Goal: Task Accomplishment & Management: Manage account settings

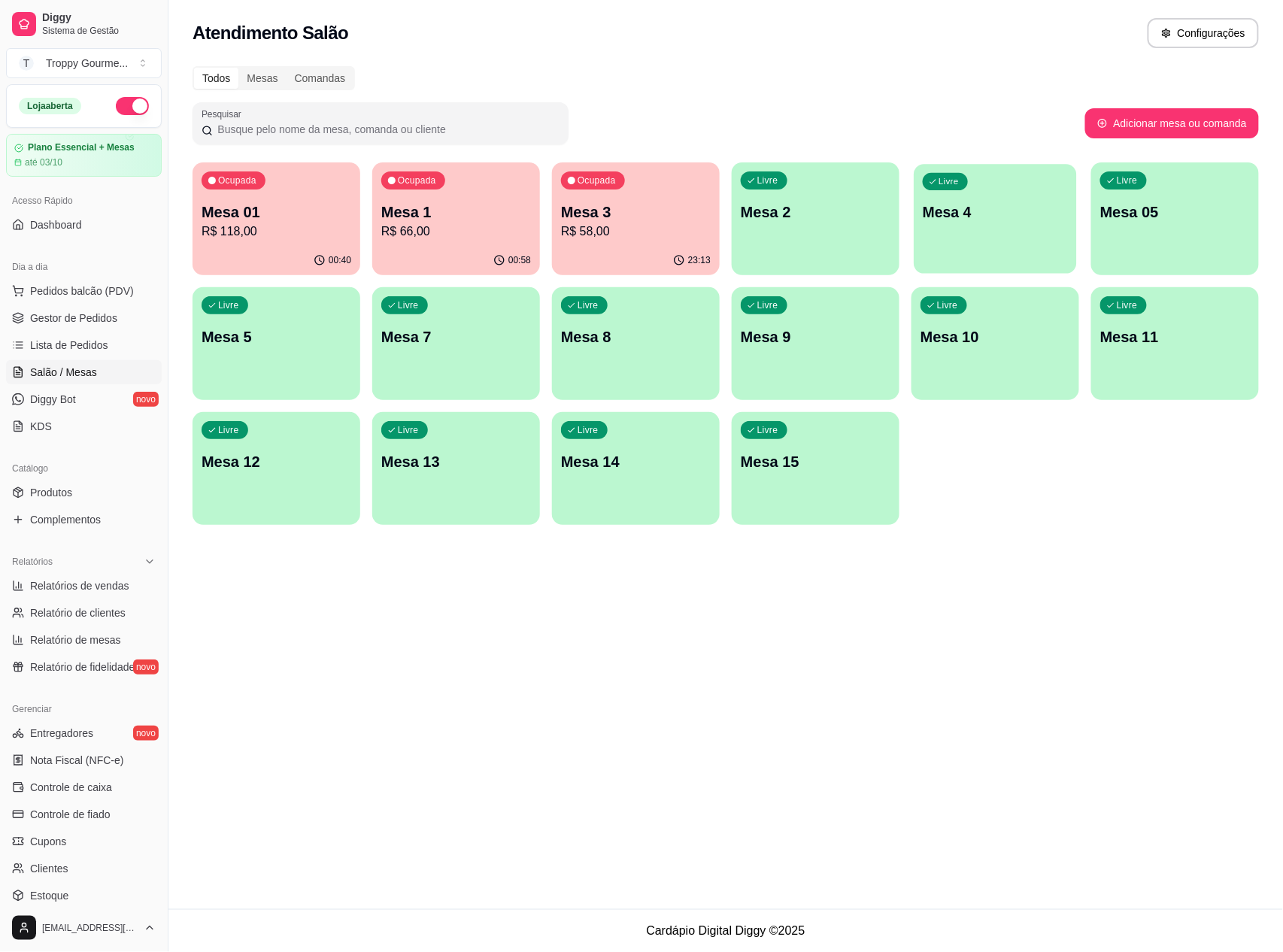
click at [1044, 219] on p "Mesa 4" at bounding box center [996, 212] width 145 height 20
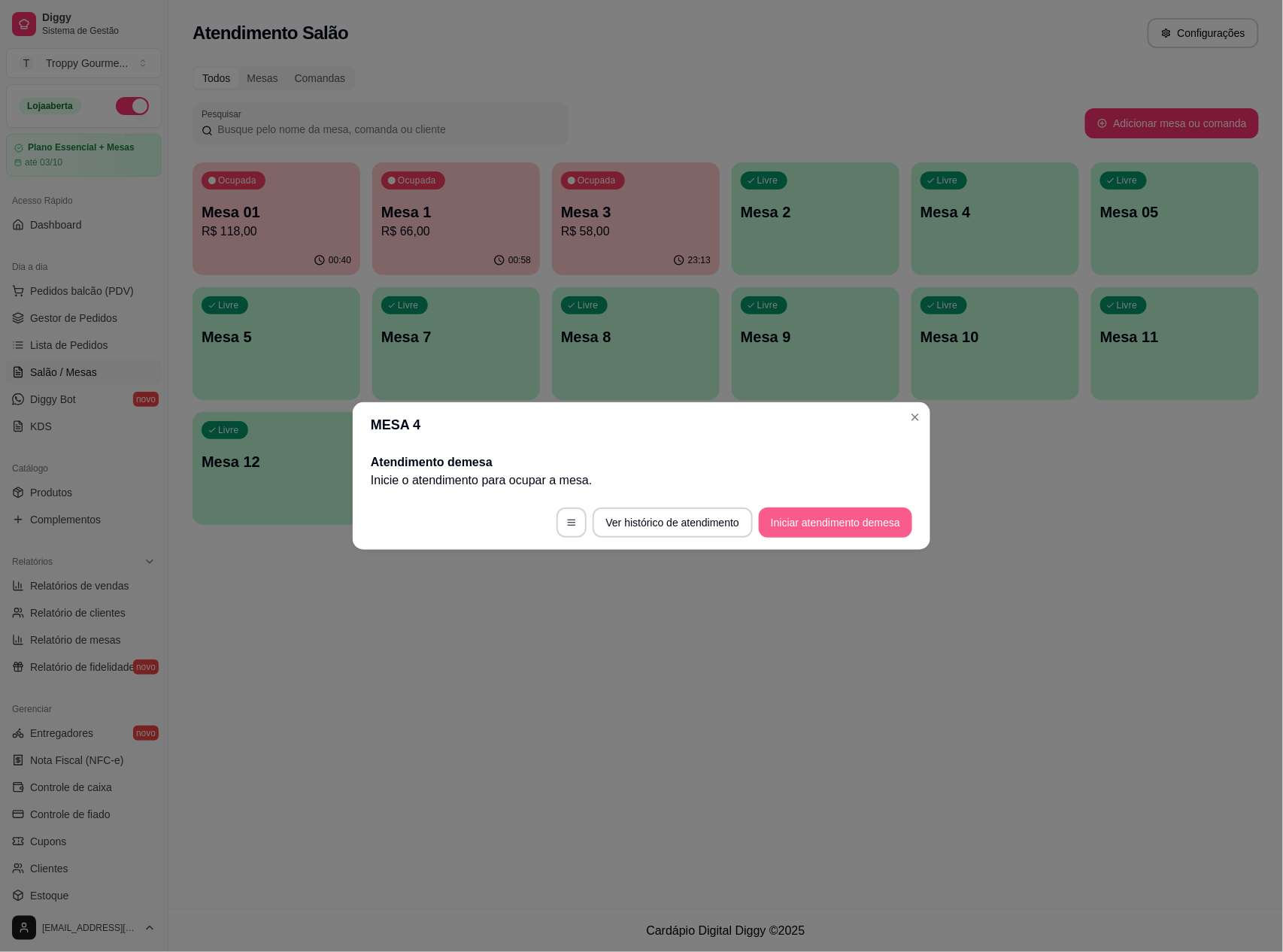
click at [810, 524] on button "Iniciar atendimento de mesa" at bounding box center [836, 522] width 154 height 30
click at [810, 524] on footer "Ver histórico de atendimento Iniciar atendimento de mesa" at bounding box center [641, 523] width 577 height 54
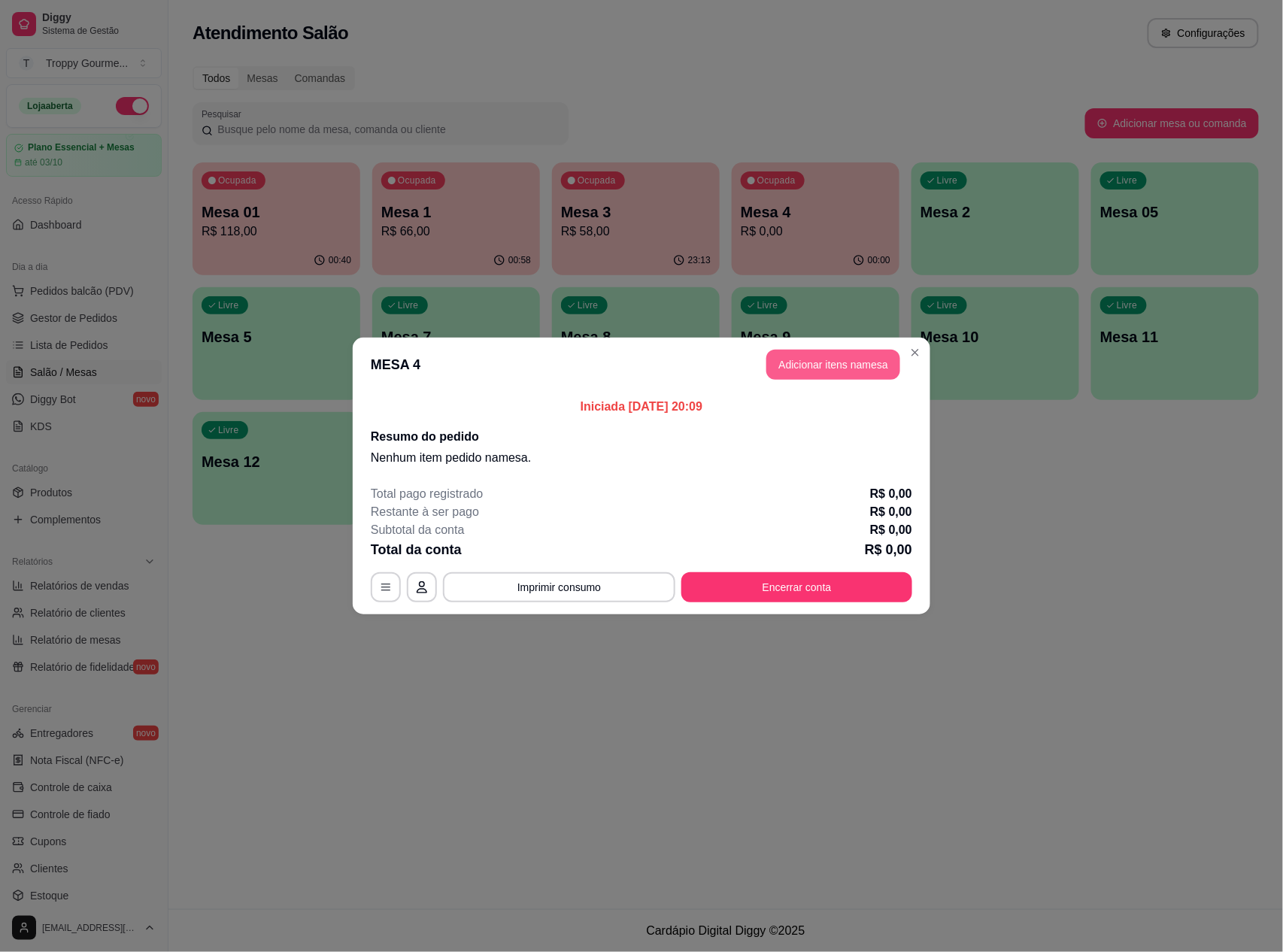
click at [810, 362] on button "Adicionar itens na mesa" at bounding box center [833, 364] width 134 height 30
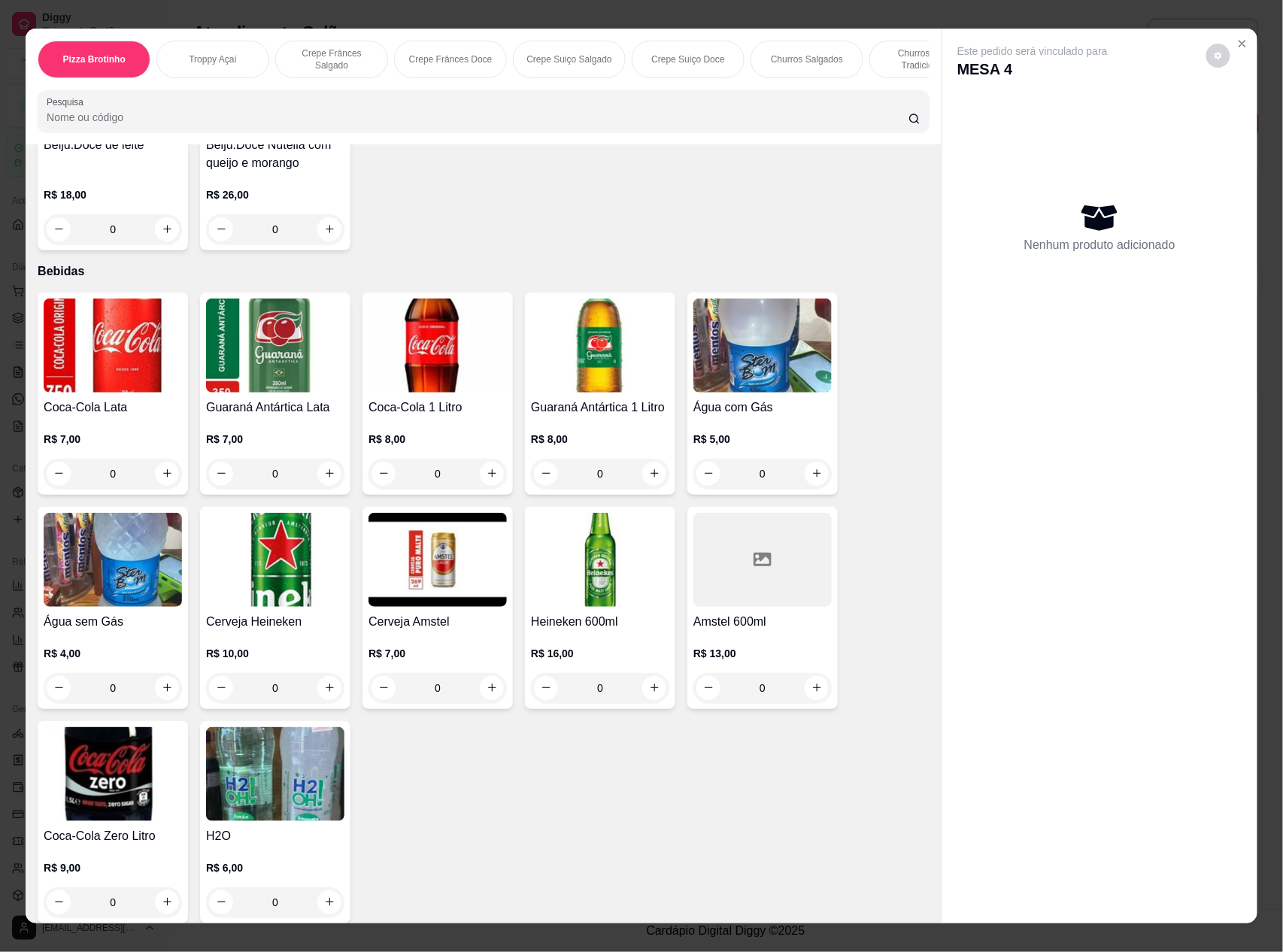
scroll to position [4020, 0]
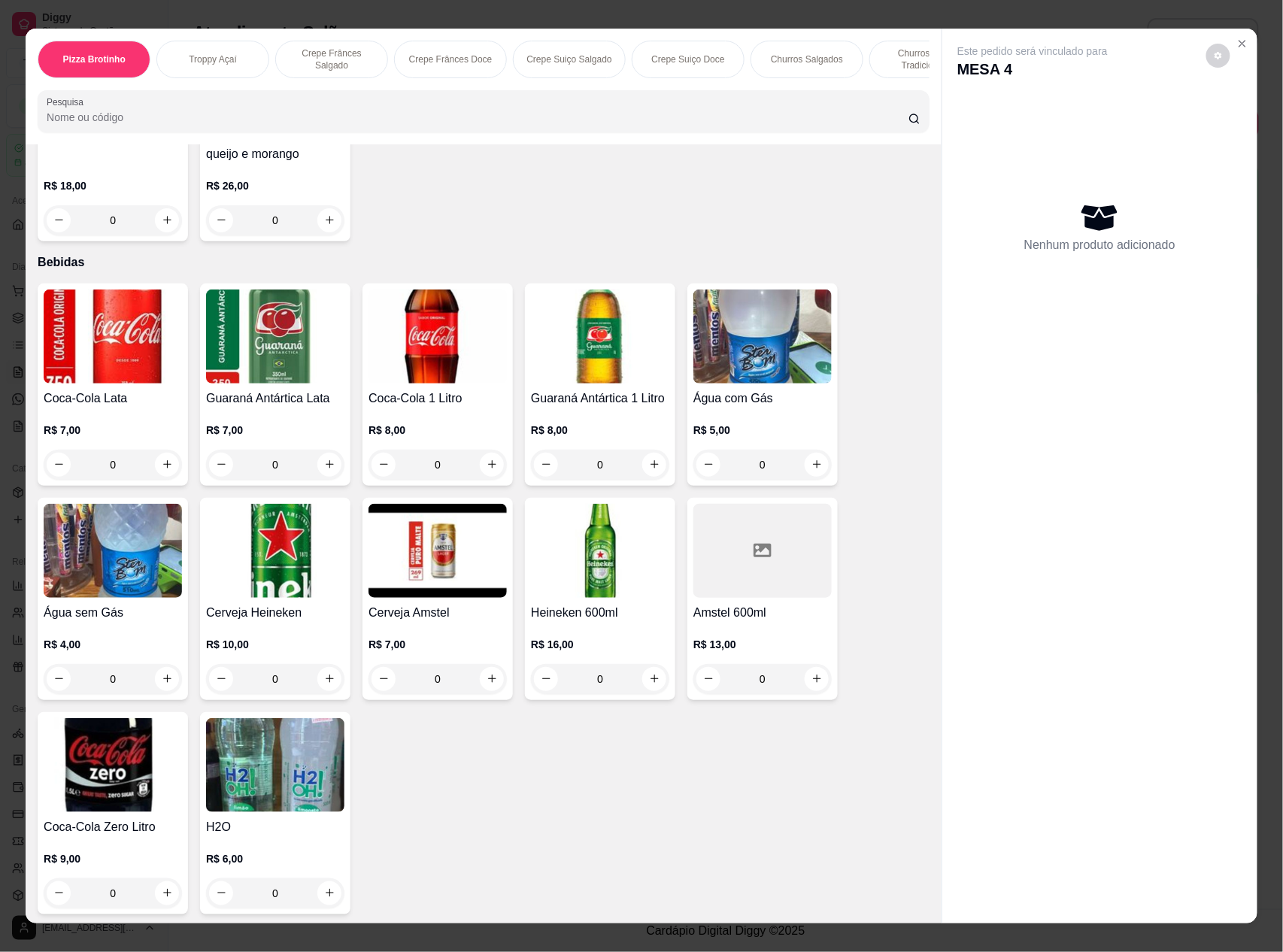
click at [588, 540] on img at bounding box center [600, 551] width 138 height 94
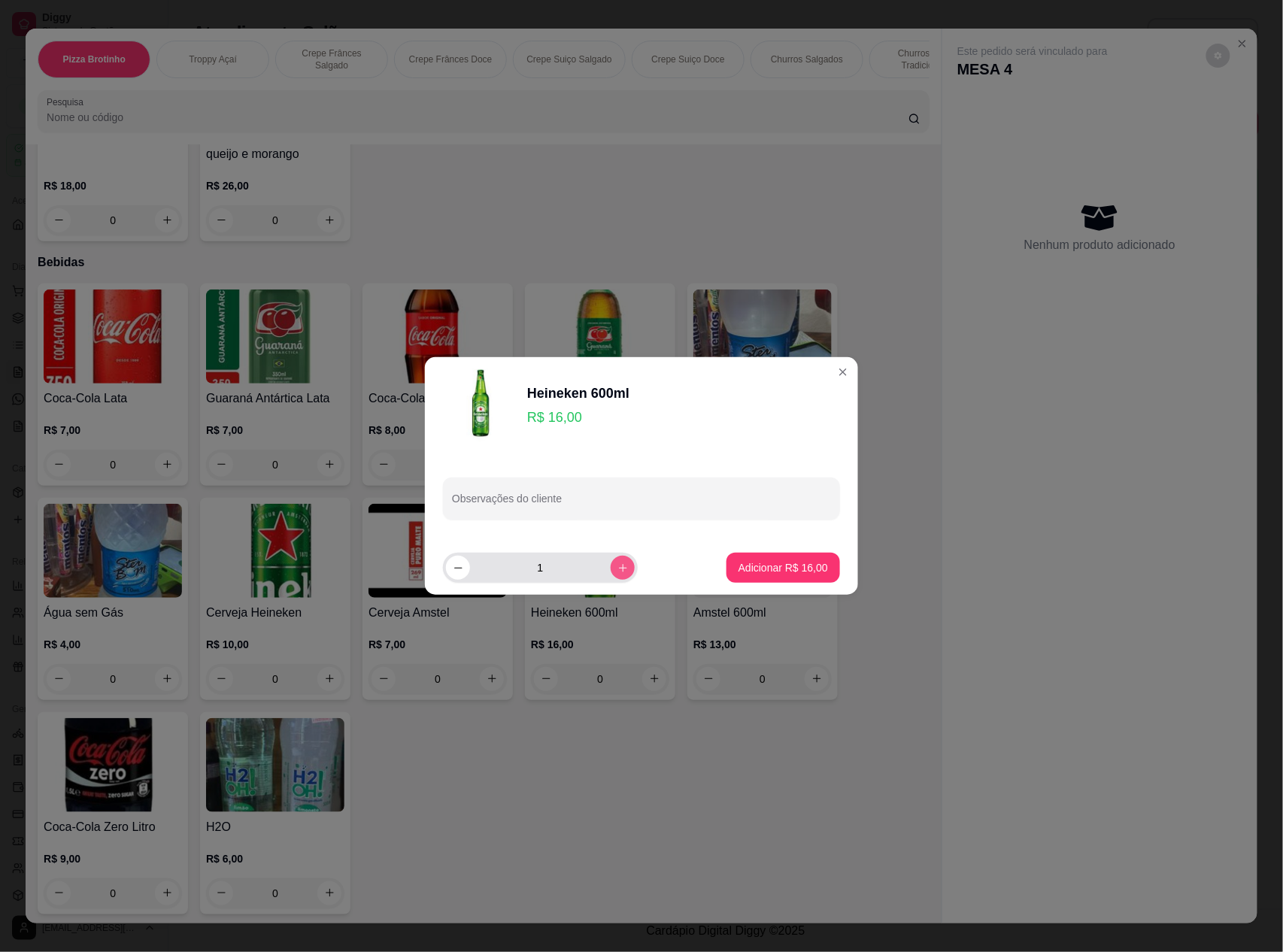
click at [617, 569] on icon "increase-product-quantity" at bounding box center [623, 568] width 11 height 11
type input "4"
click at [759, 560] on button "Adicionar R$ 64,00" at bounding box center [783, 569] width 111 height 30
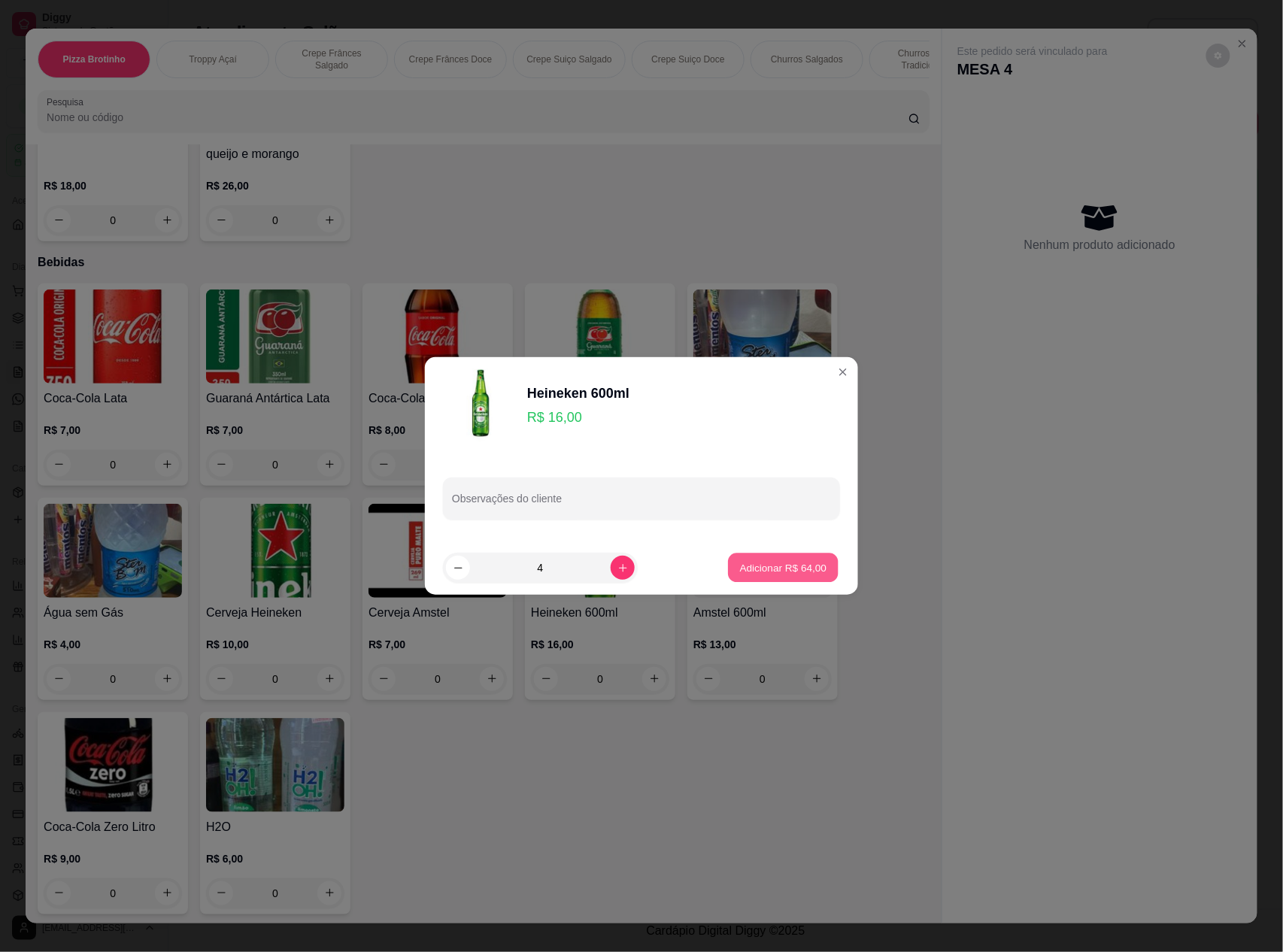
type input "4"
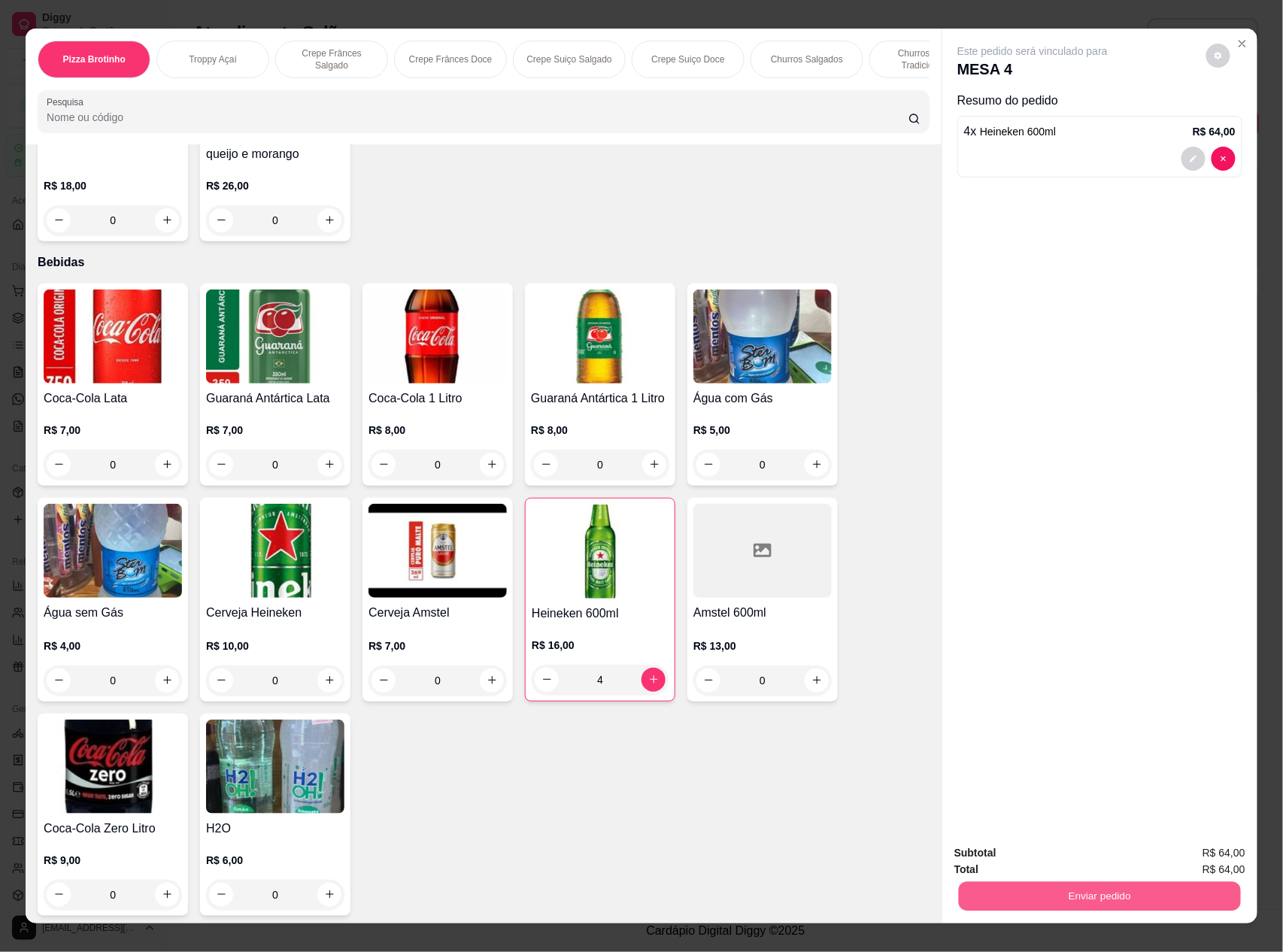
click at [1030, 902] on button "Enviar pedido" at bounding box center [1100, 897] width 282 height 30
click at [1231, 848] on button "Enviar pedido" at bounding box center [1204, 860] width 85 height 29
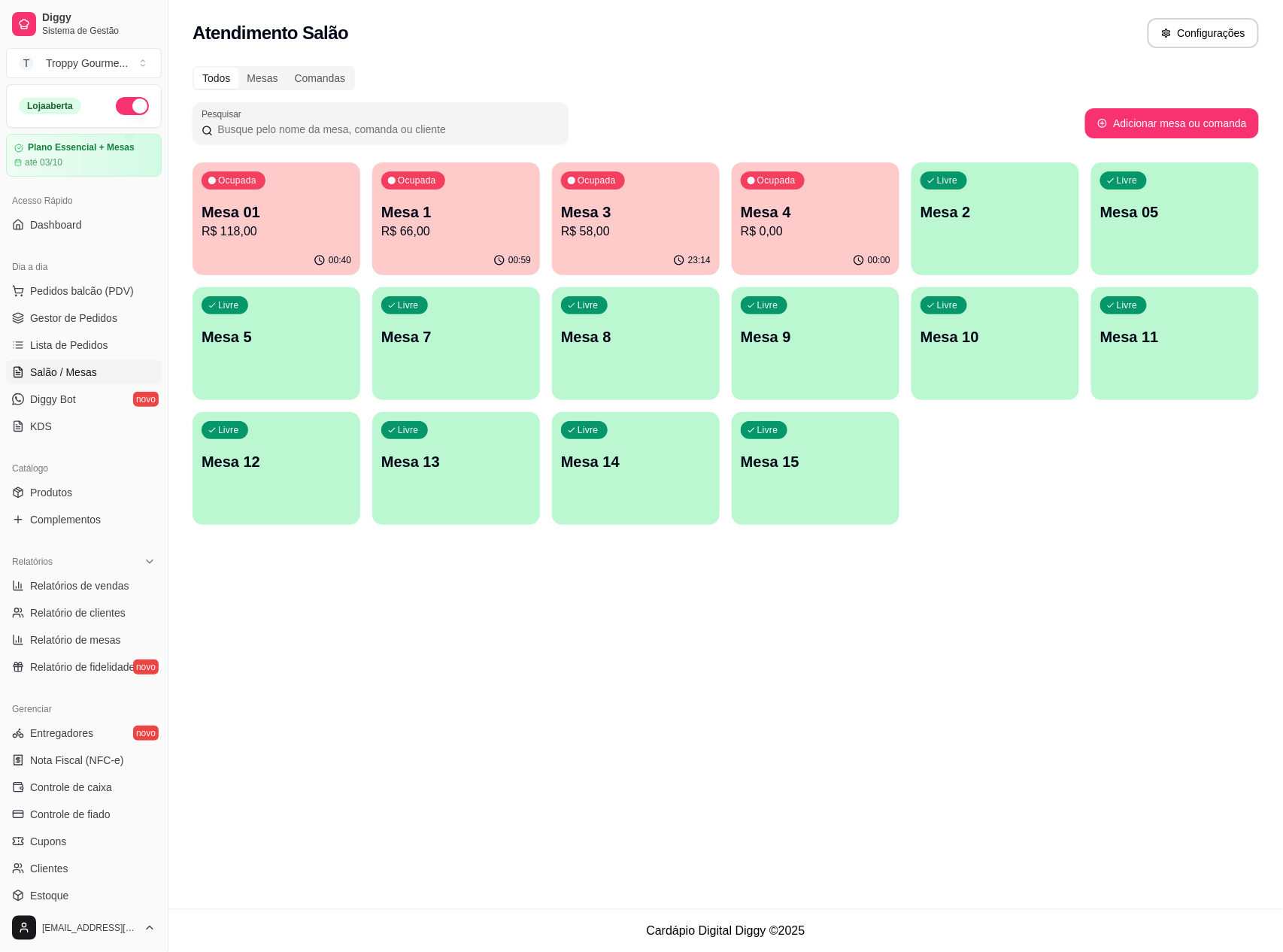
click at [280, 199] on div "Ocupada Mesa 01 R$ 118,00" at bounding box center [276, 204] width 168 height 84
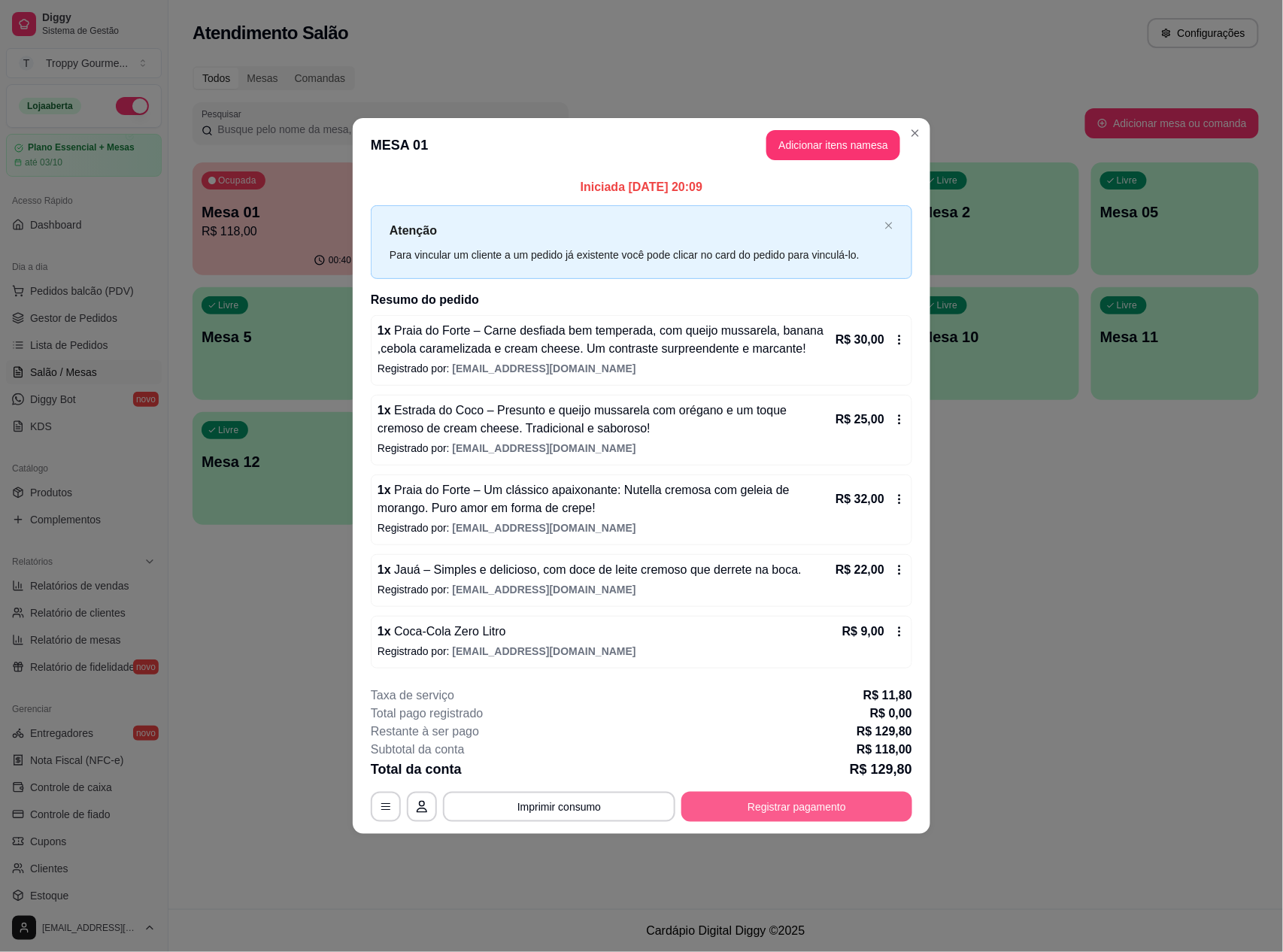
click at [775, 811] on button "Registrar pagamento" at bounding box center [797, 807] width 231 height 30
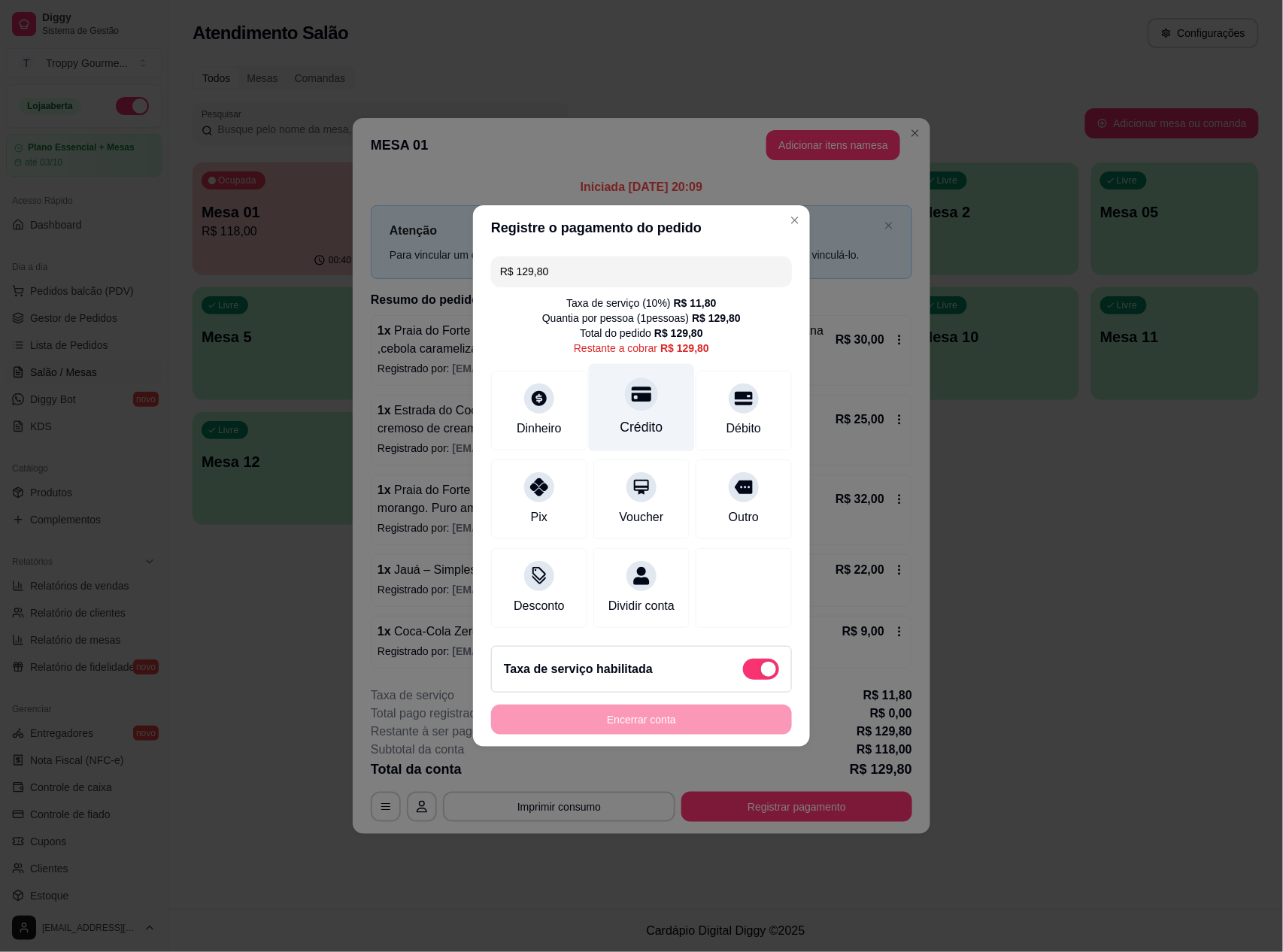
click at [632, 390] on icon at bounding box center [641, 395] width 19 height 15
type input "R$ 0,00"
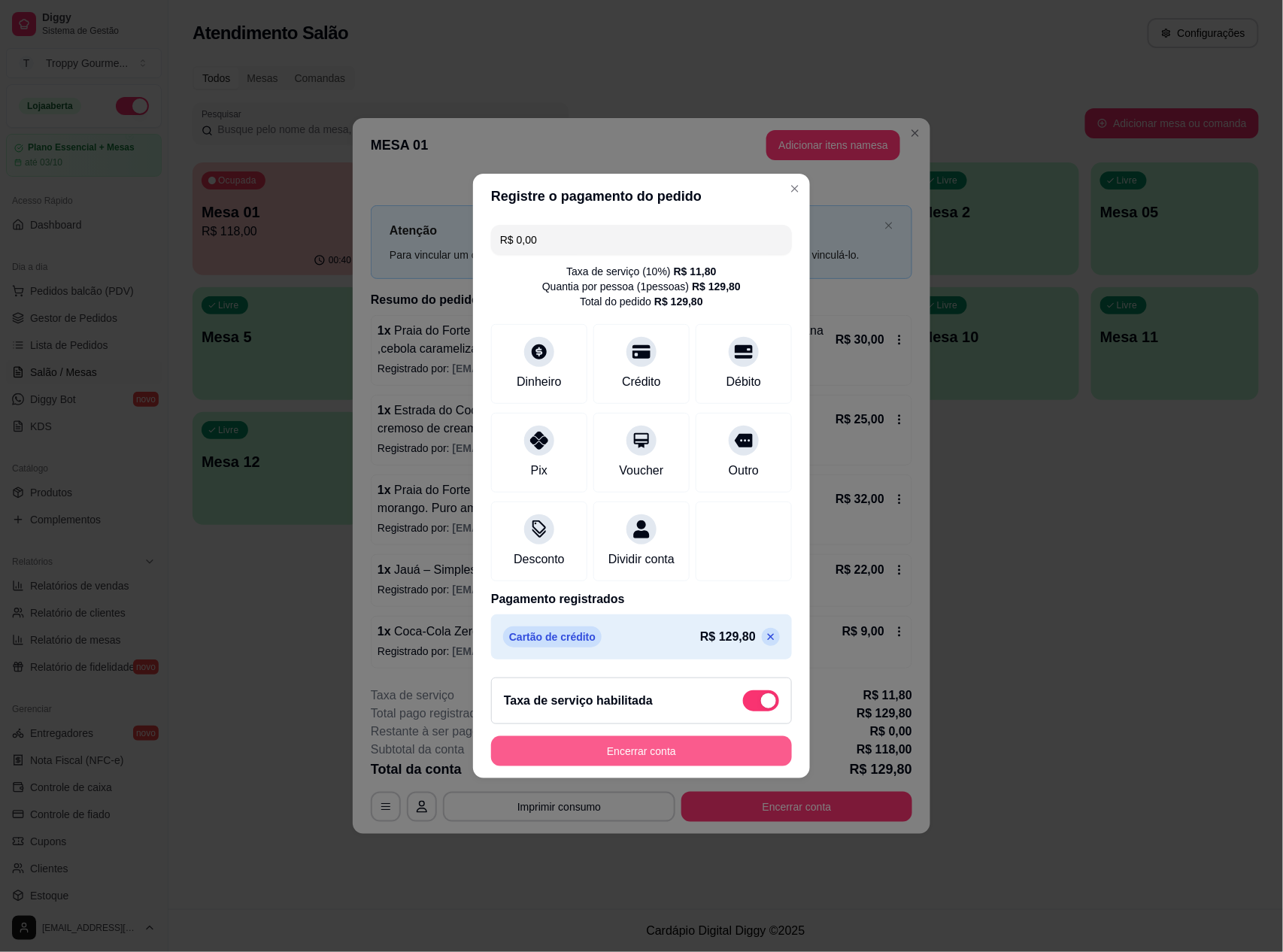
click at [723, 756] on button "Encerrar conta" at bounding box center [641, 751] width 300 height 30
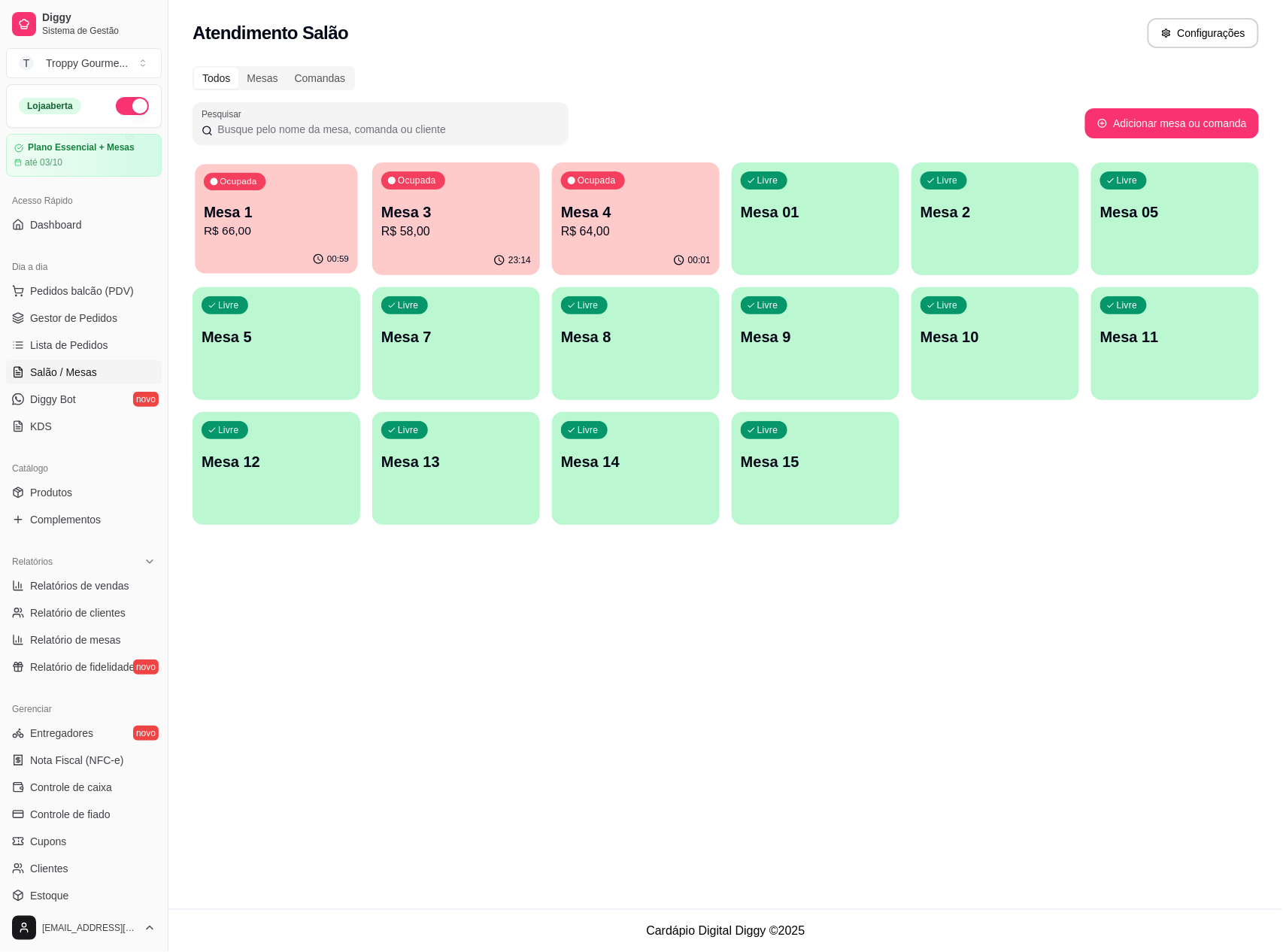
click at [295, 235] on p "R$ 66,00" at bounding box center [276, 231] width 145 height 17
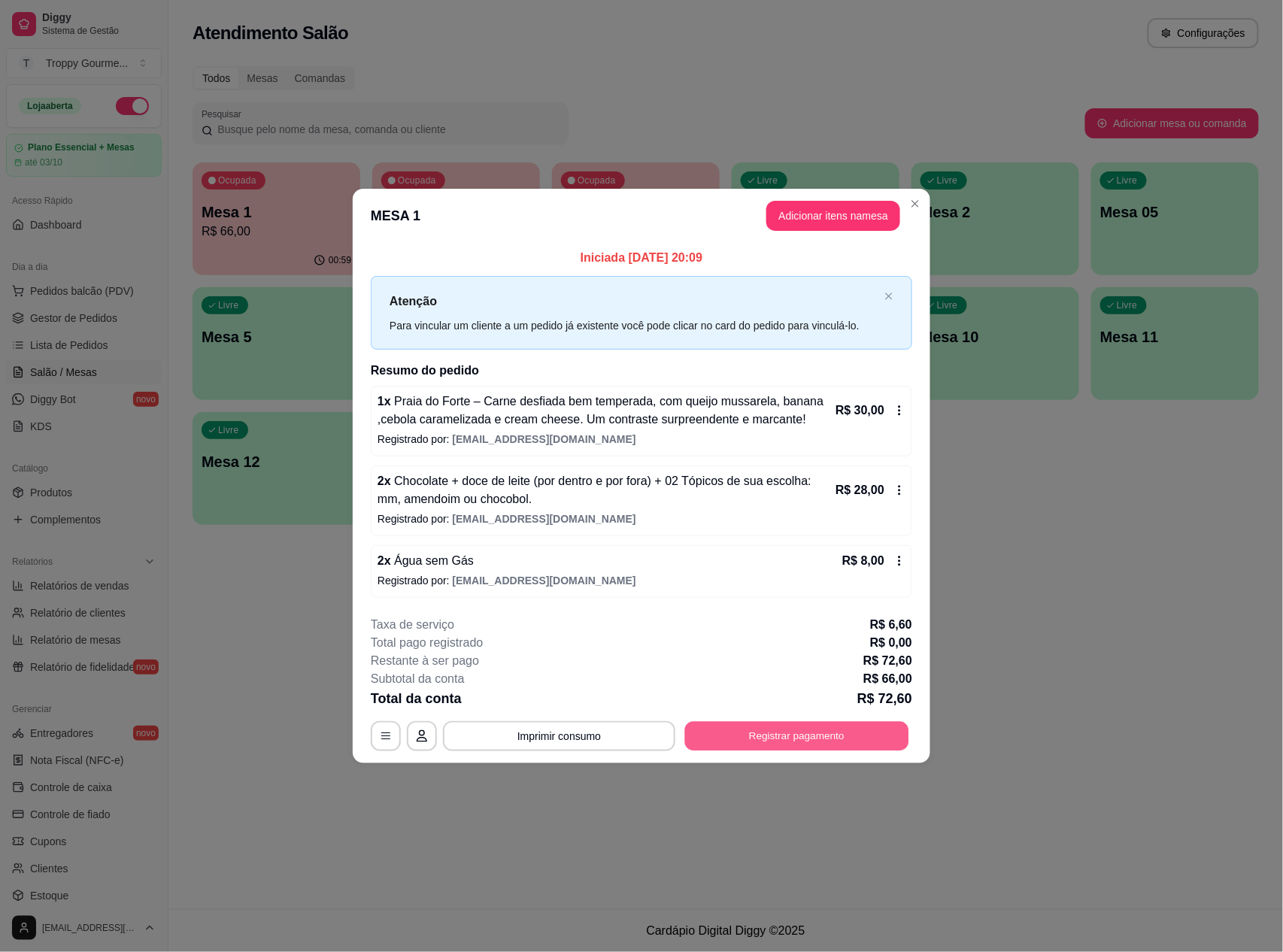
click at [776, 729] on button "Registrar pagamento" at bounding box center [797, 736] width 224 height 30
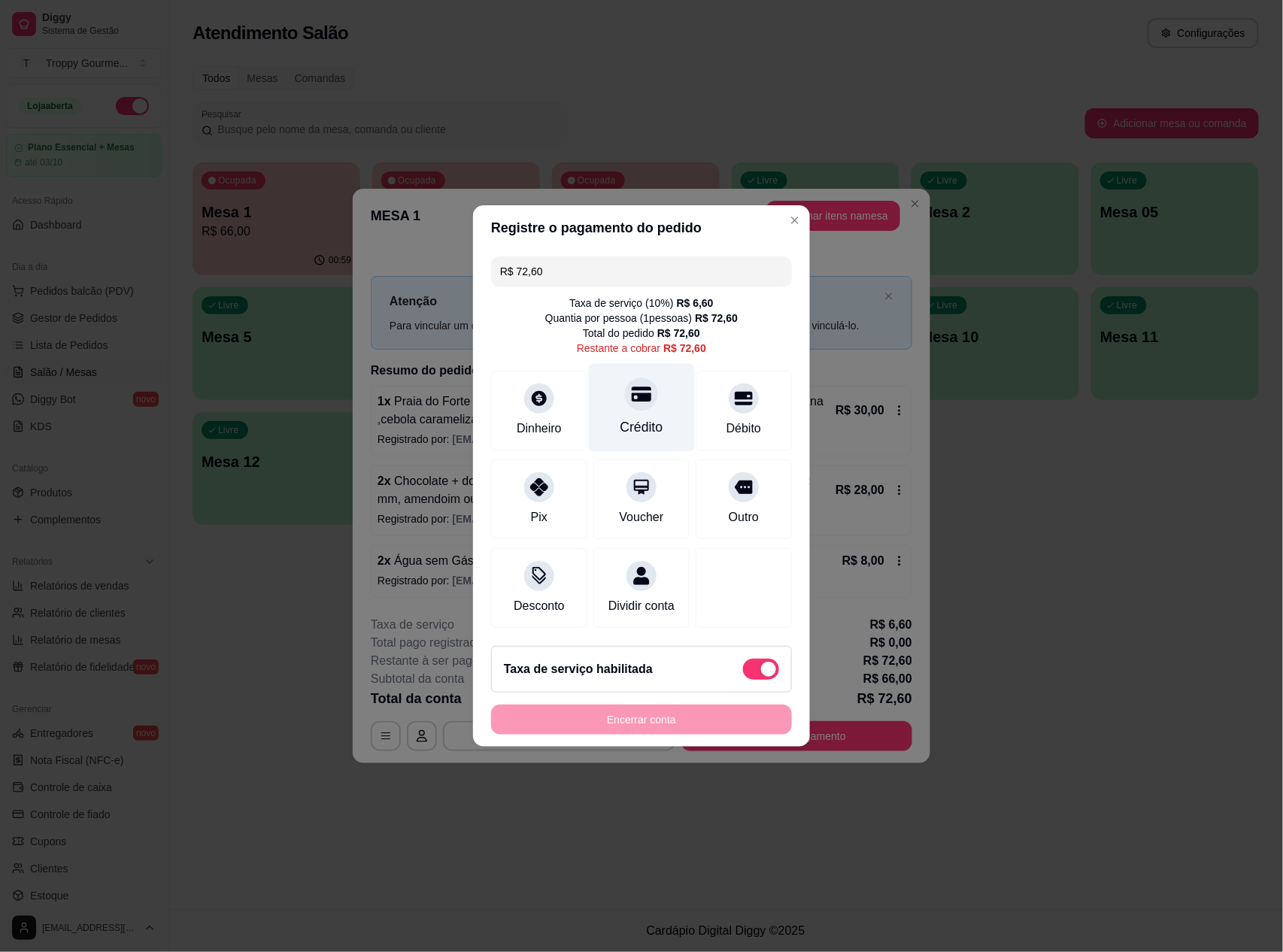
click at [632, 388] on icon at bounding box center [641, 395] width 19 height 15
type input "R$ 0,00"
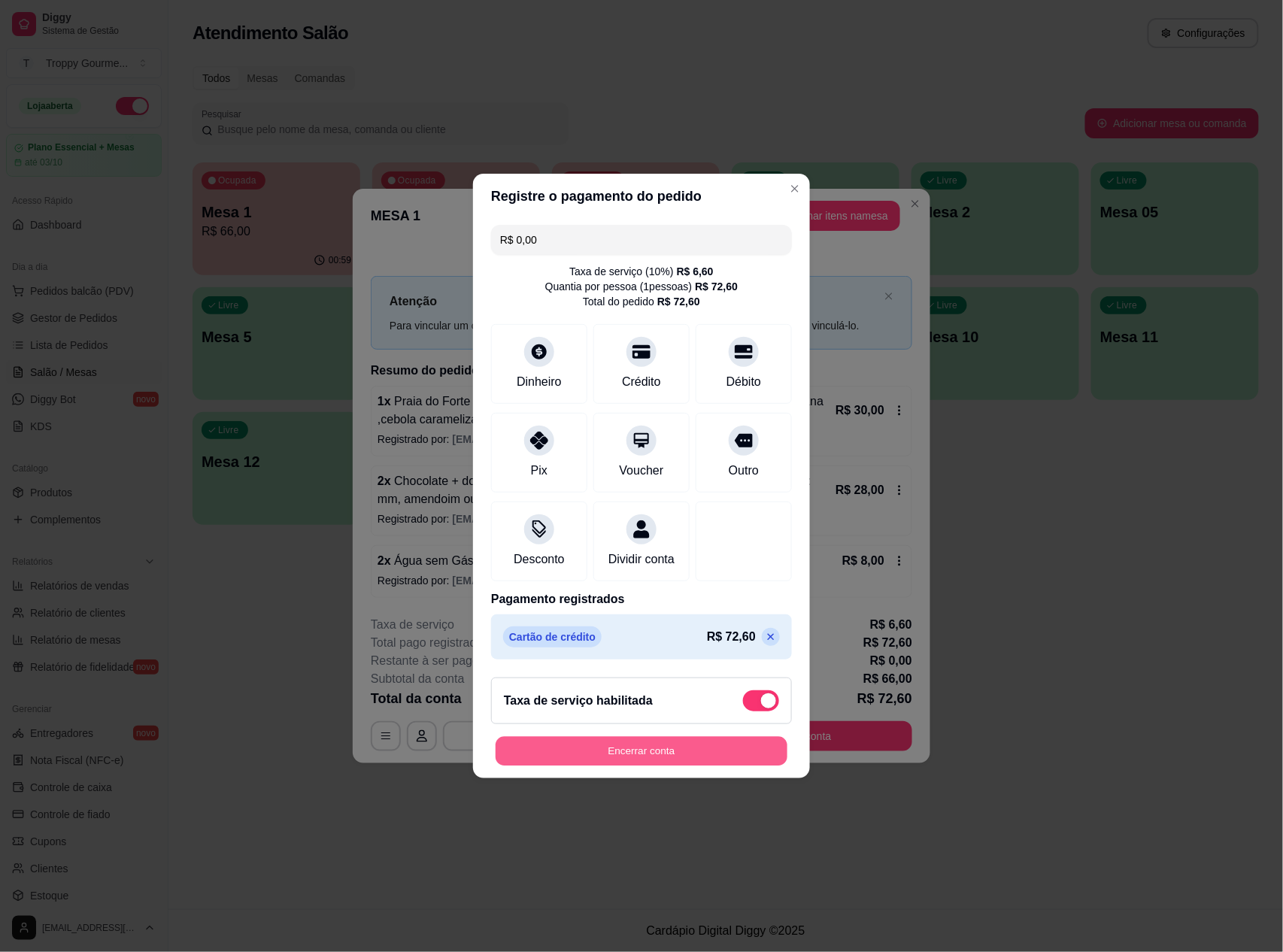
click at [600, 767] on button "Encerrar conta" at bounding box center [642, 752] width 292 height 30
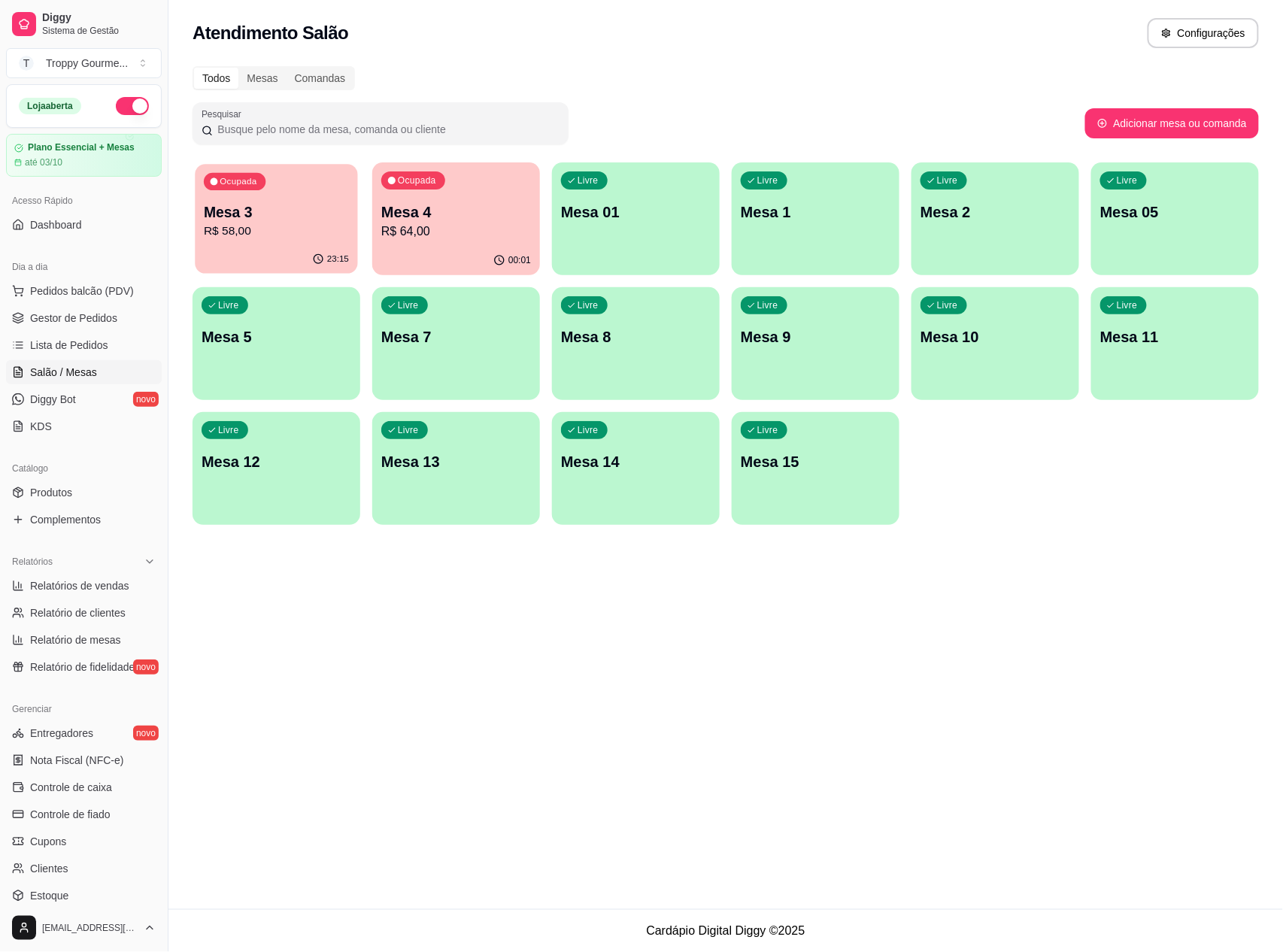
click at [253, 231] on p "R$ 58,00" at bounding box center [276, 231] width 145 height 17
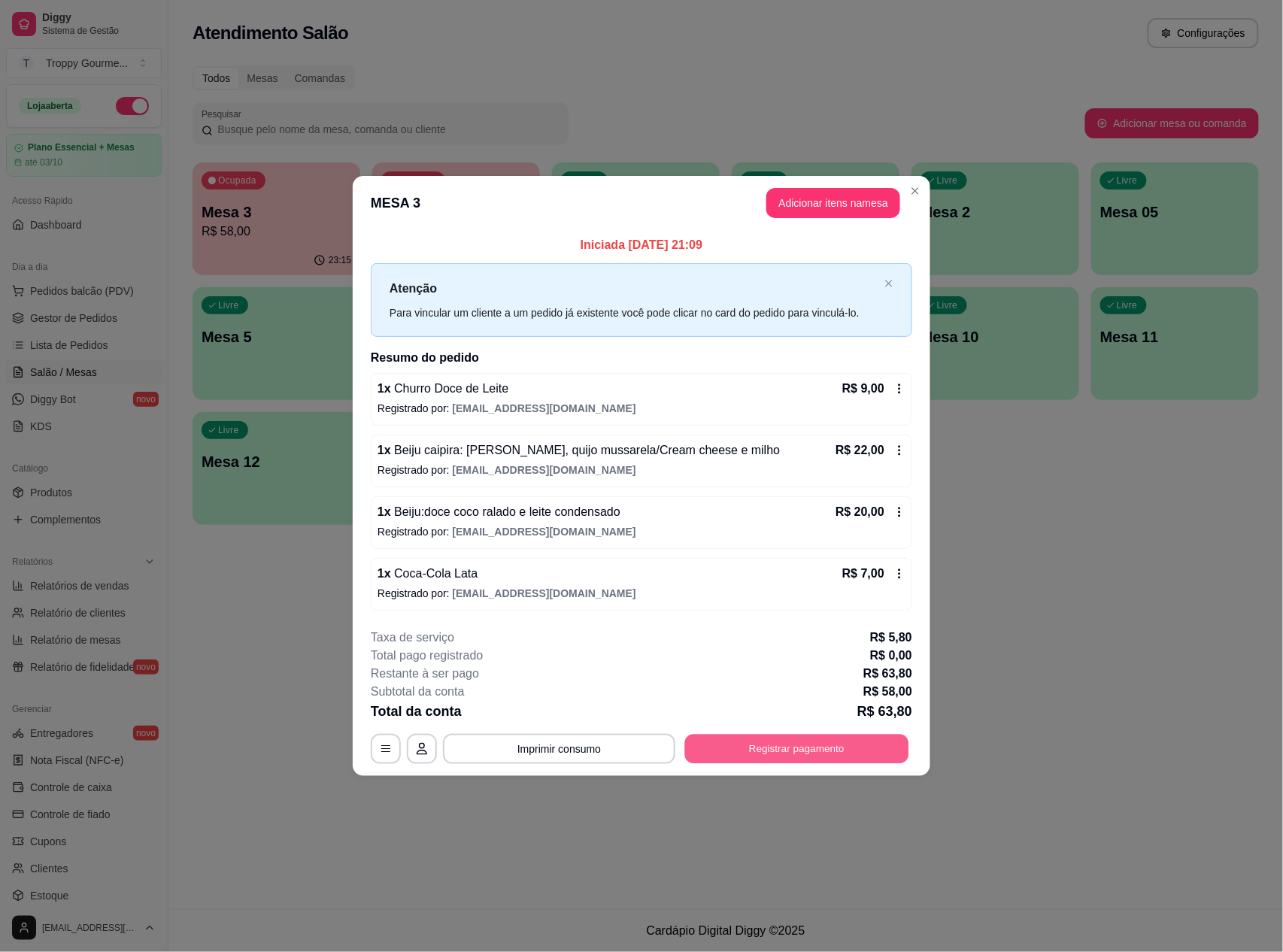
click at [838, 750] on button "Registrar pagamento" at bounding box center [797, 749] width 224 height 30
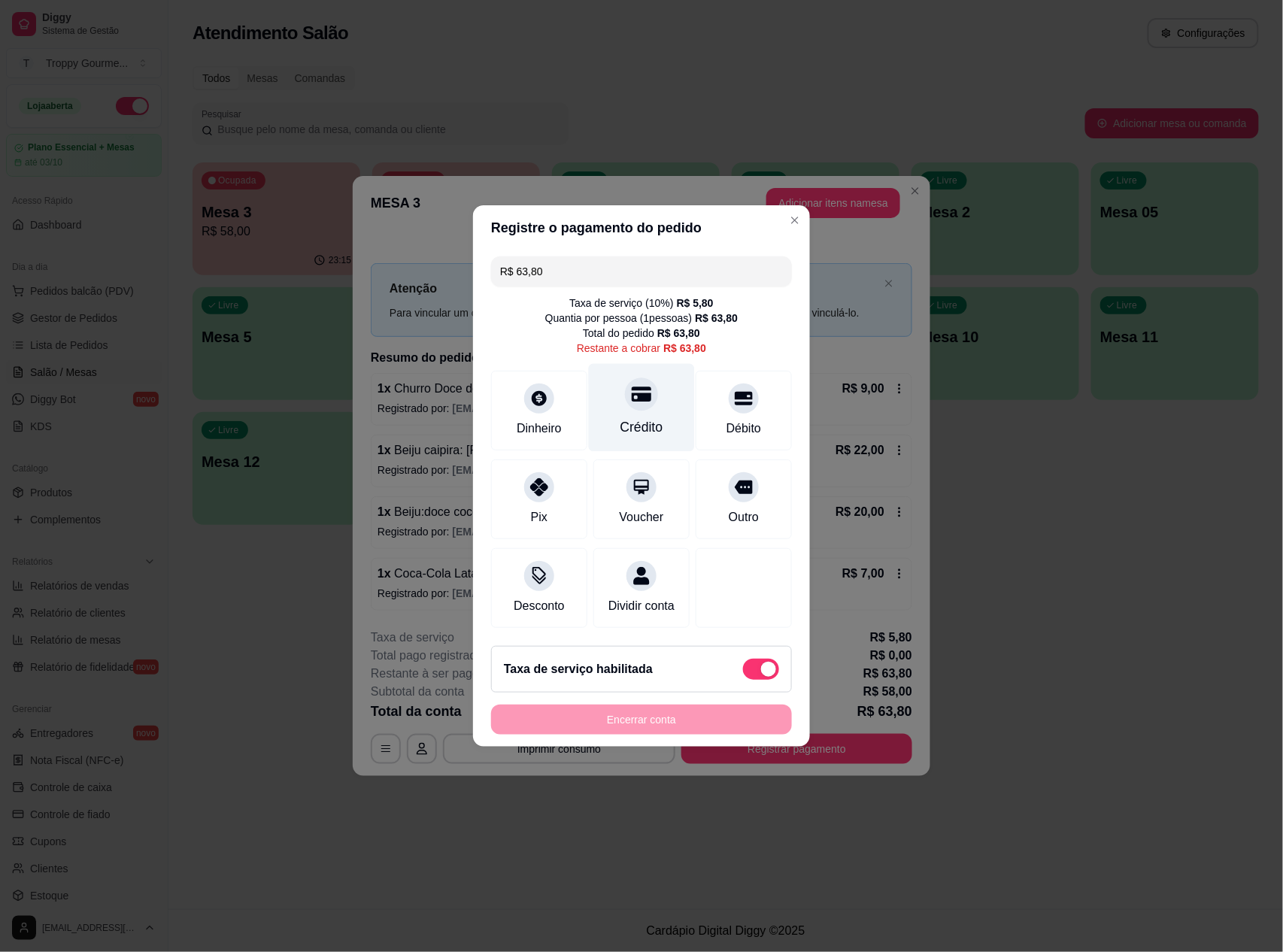
click at [631, 388] on icon at bounding box center [641, 395] width 19 height 15
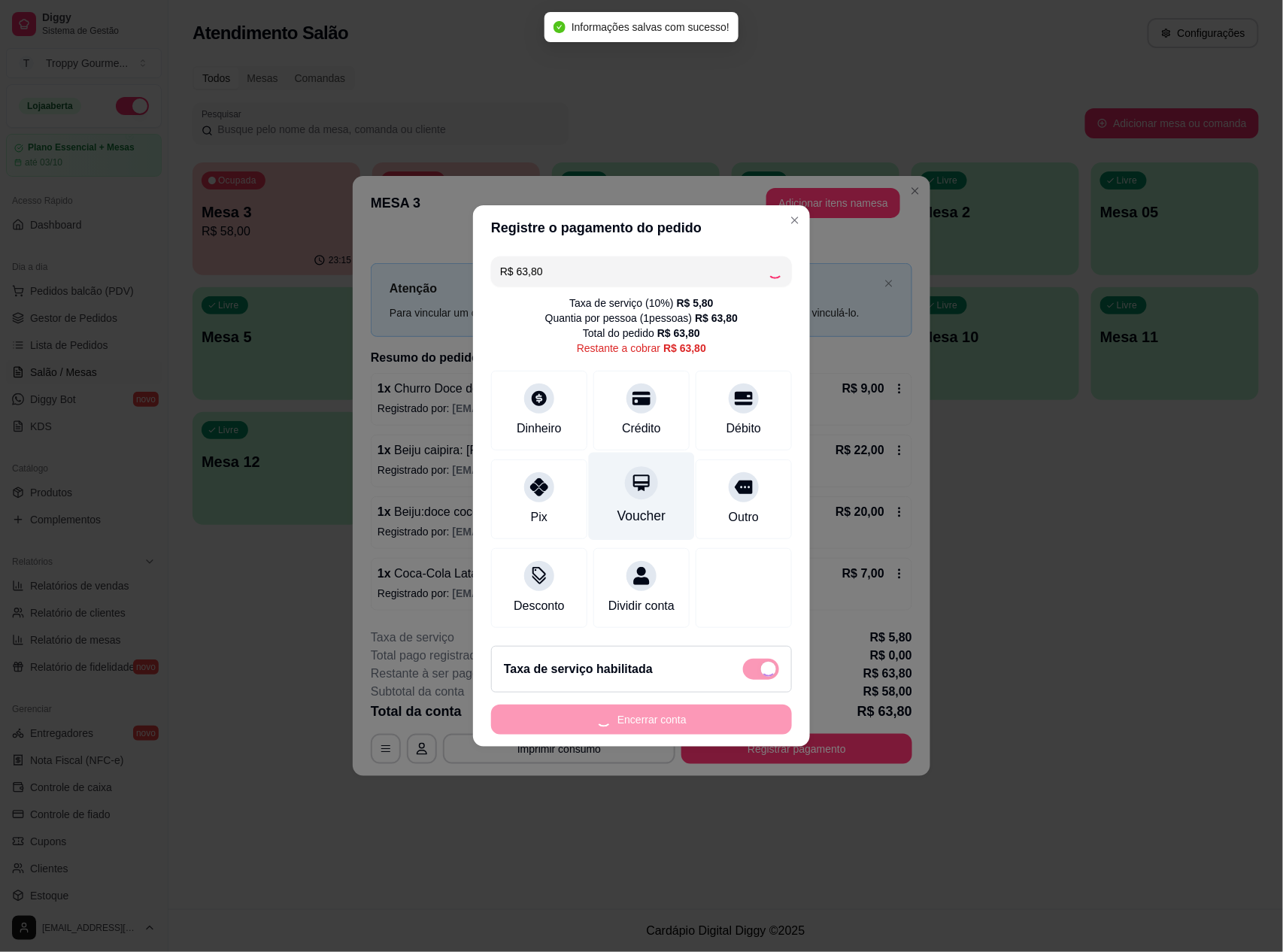
type input "R$ 0,00"
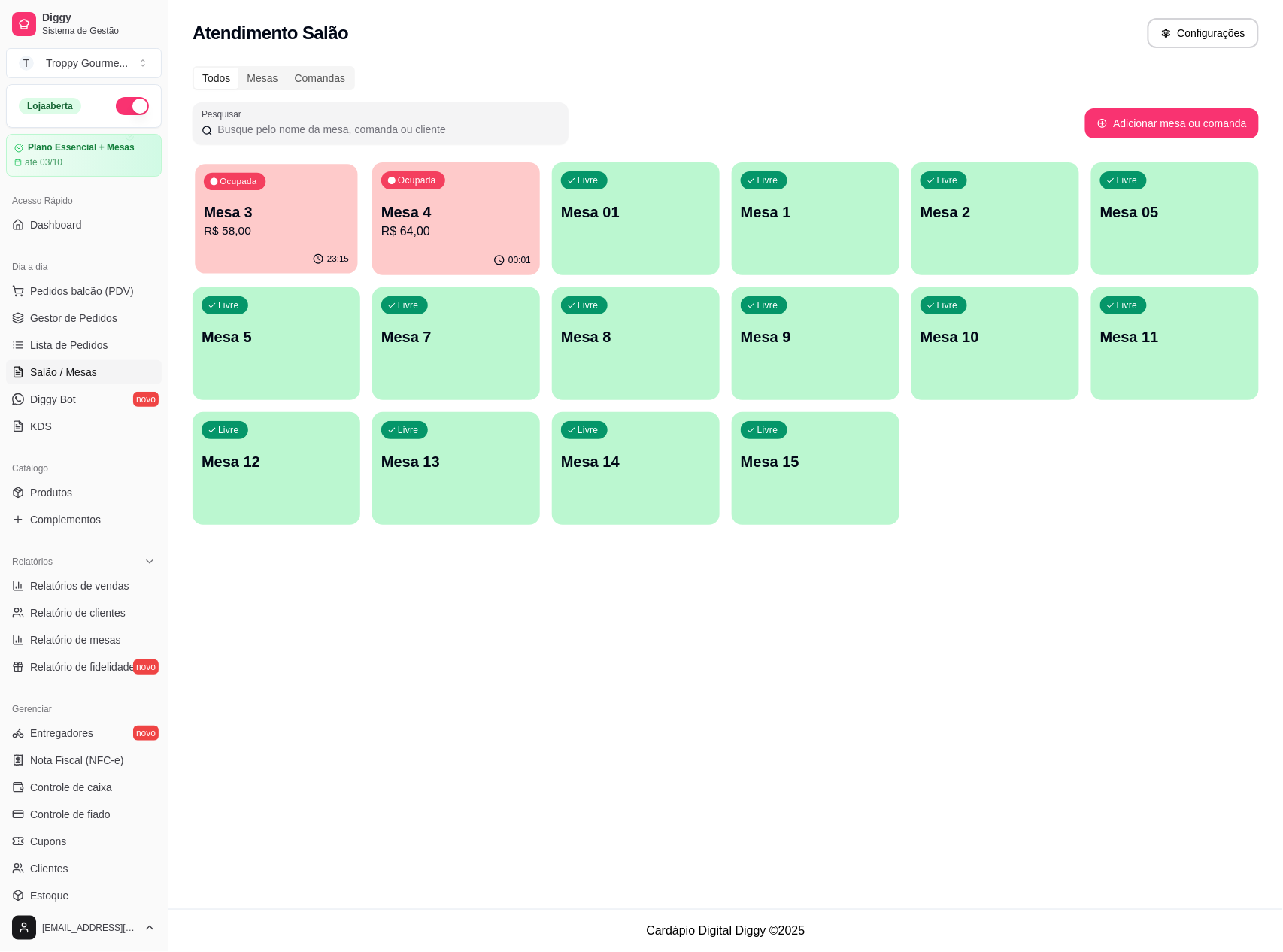
click at [246, 231] on p "R$ 58,00" at bounding box center [276, 231] width 145 height 17
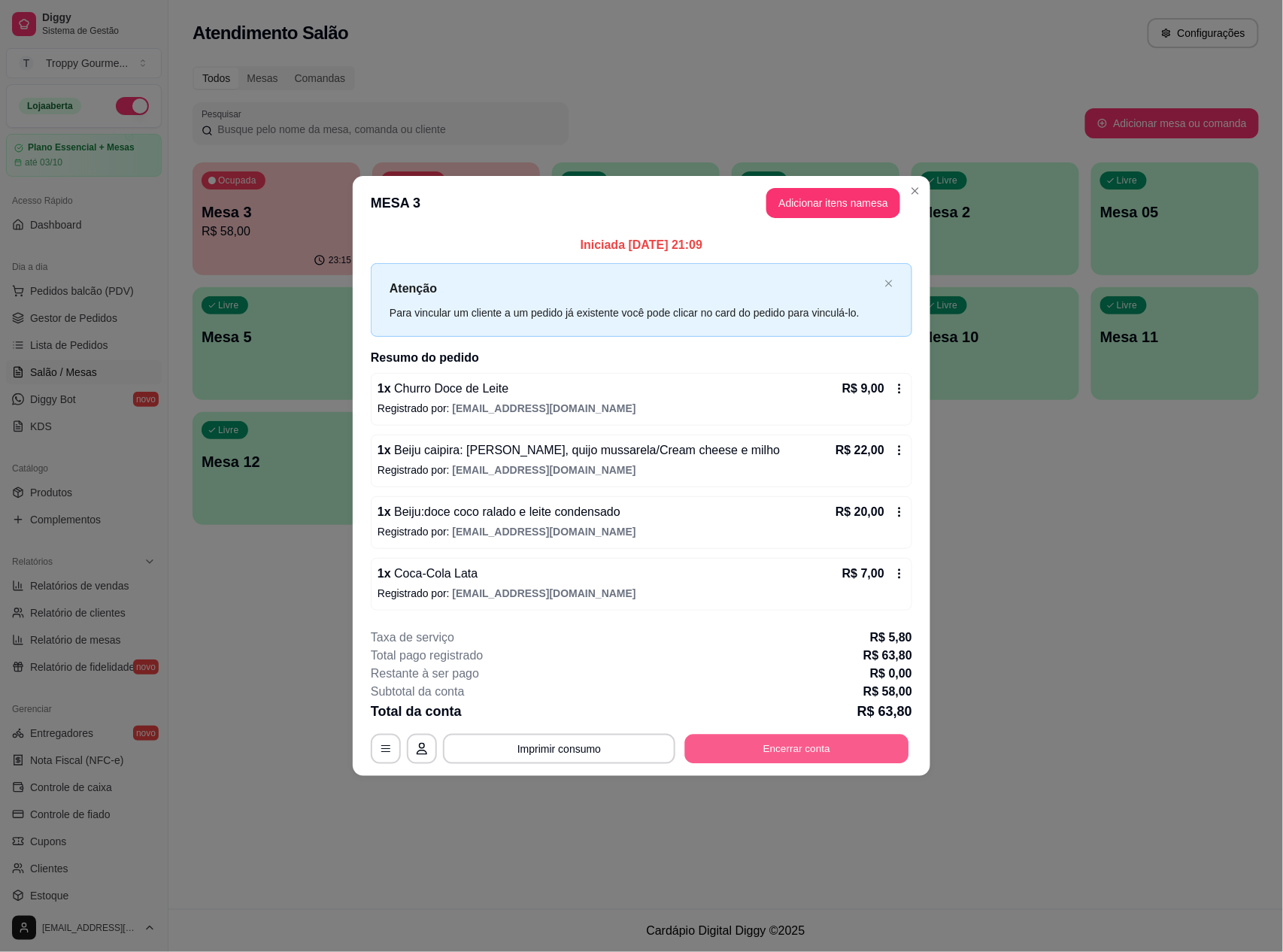
click at [849, 744] on button "Encerrar conta" at bounding box center [797, 749] width 224 height 30
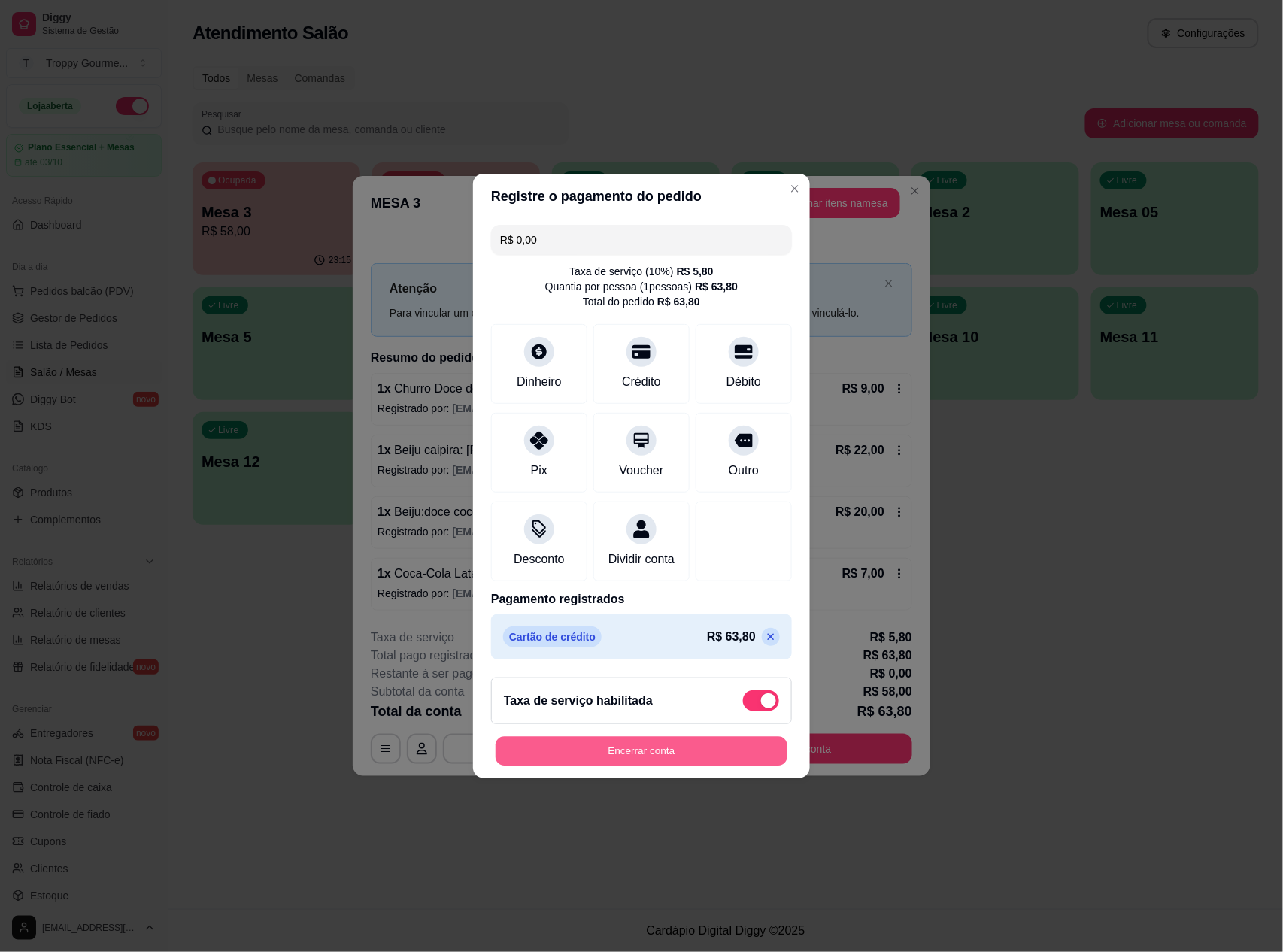
click at [666, 758] on button "Encerrar conta" at bounding box center [642, 752] width 292 height 30
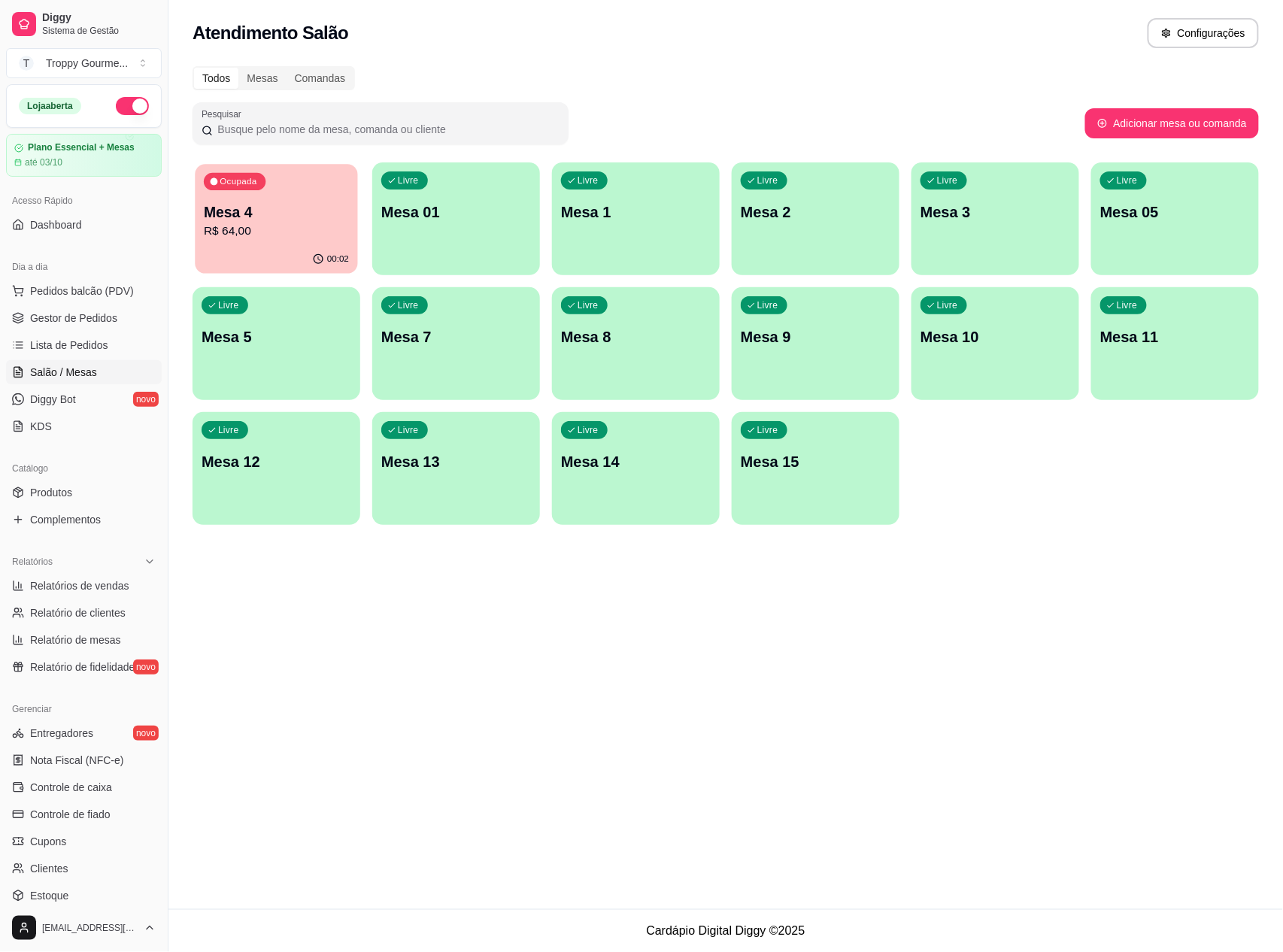
click at [293, 224] on p "R$ 64,00" at bounding box center [276, 231] width 145 height 17
click at [278, 236] on p "R$ 64,00" at bounding box center [276, 231] width 145 height 17
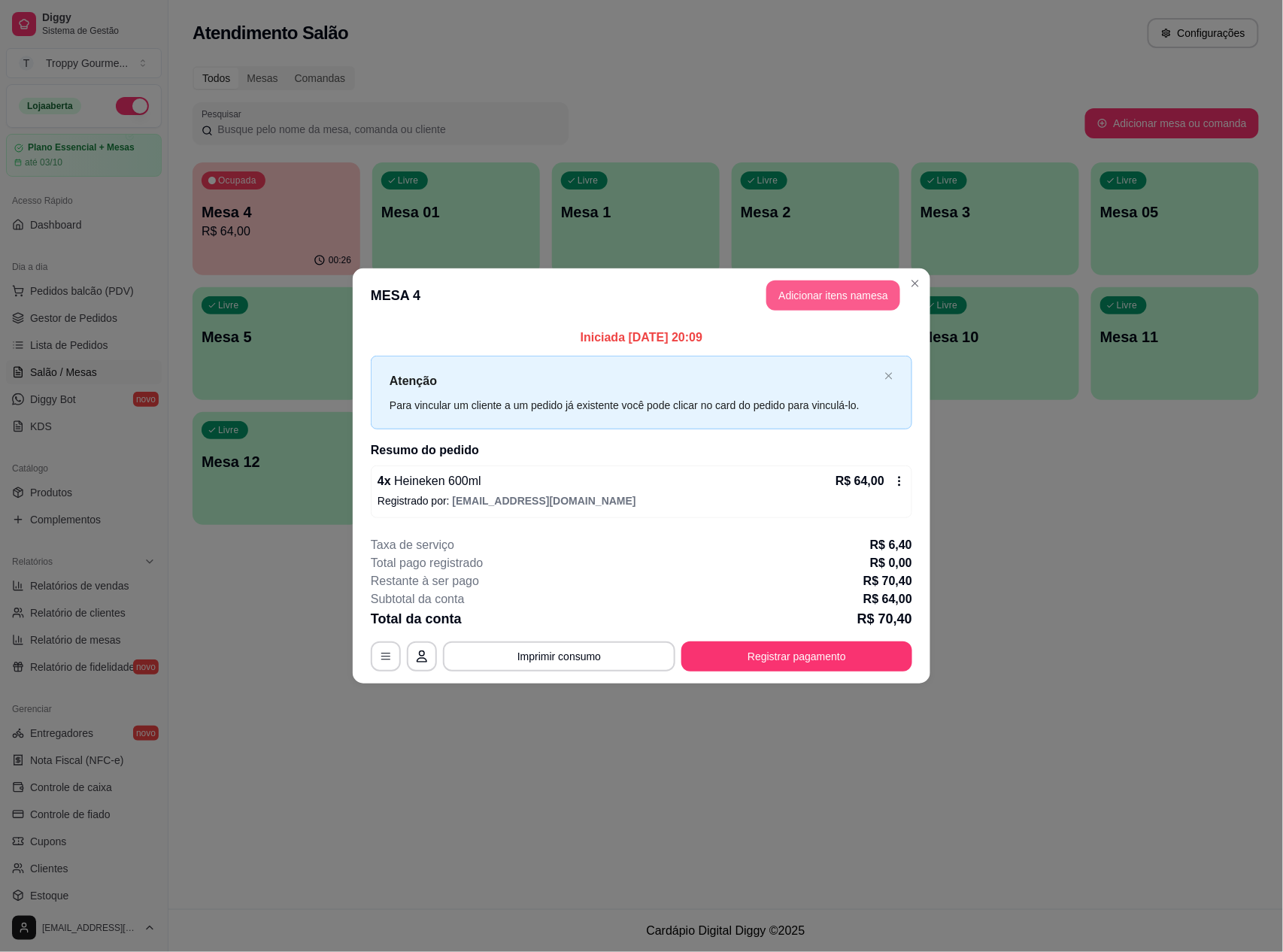
click at [847, 295] on button "Adicionar itens na mesa" at bounding box center [833, 295] width 134 height 30
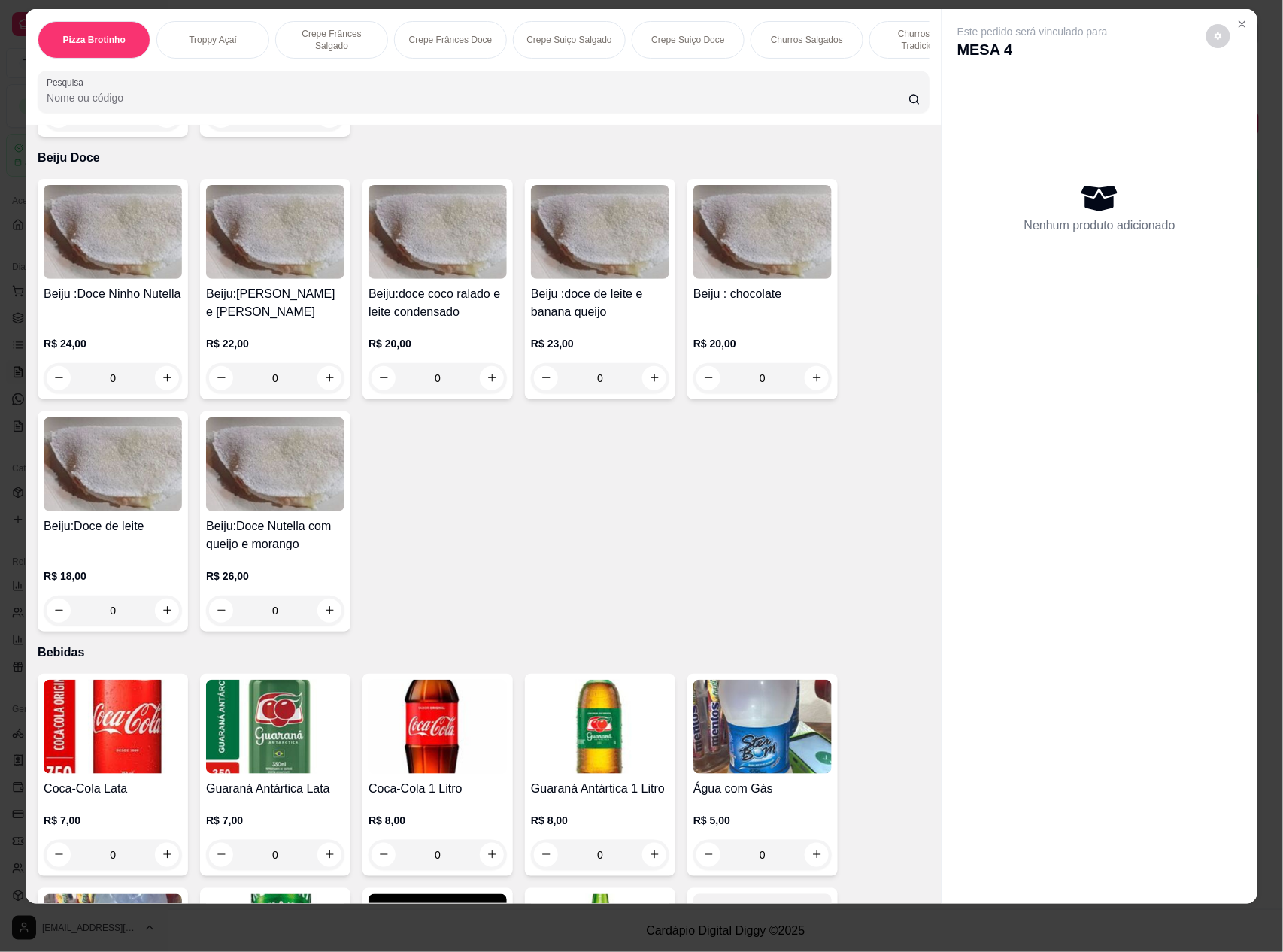
scroll to position [3911, 0]
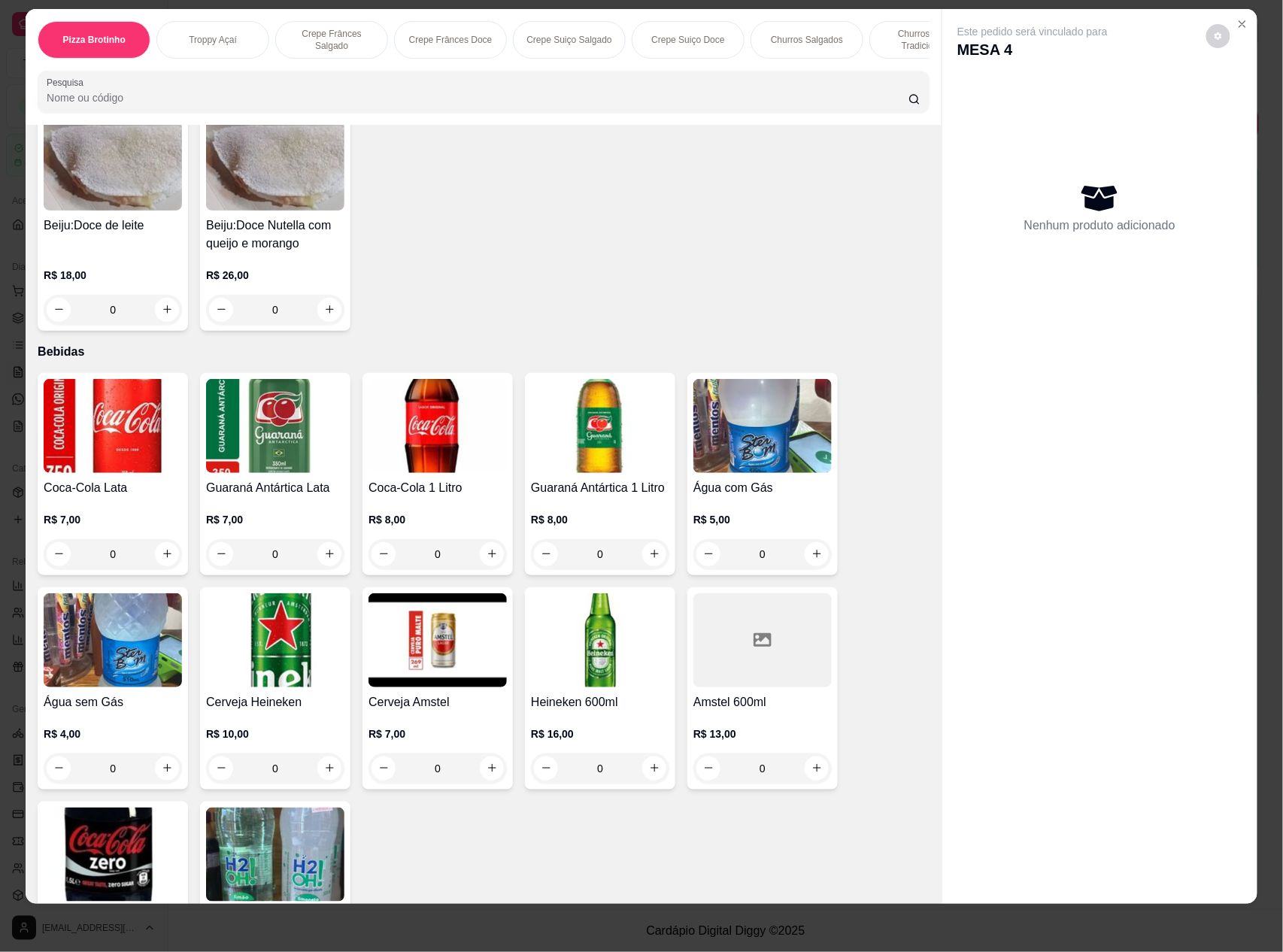
click at [606, 632] on img at bounding box center [600, 640] width 138 height 94
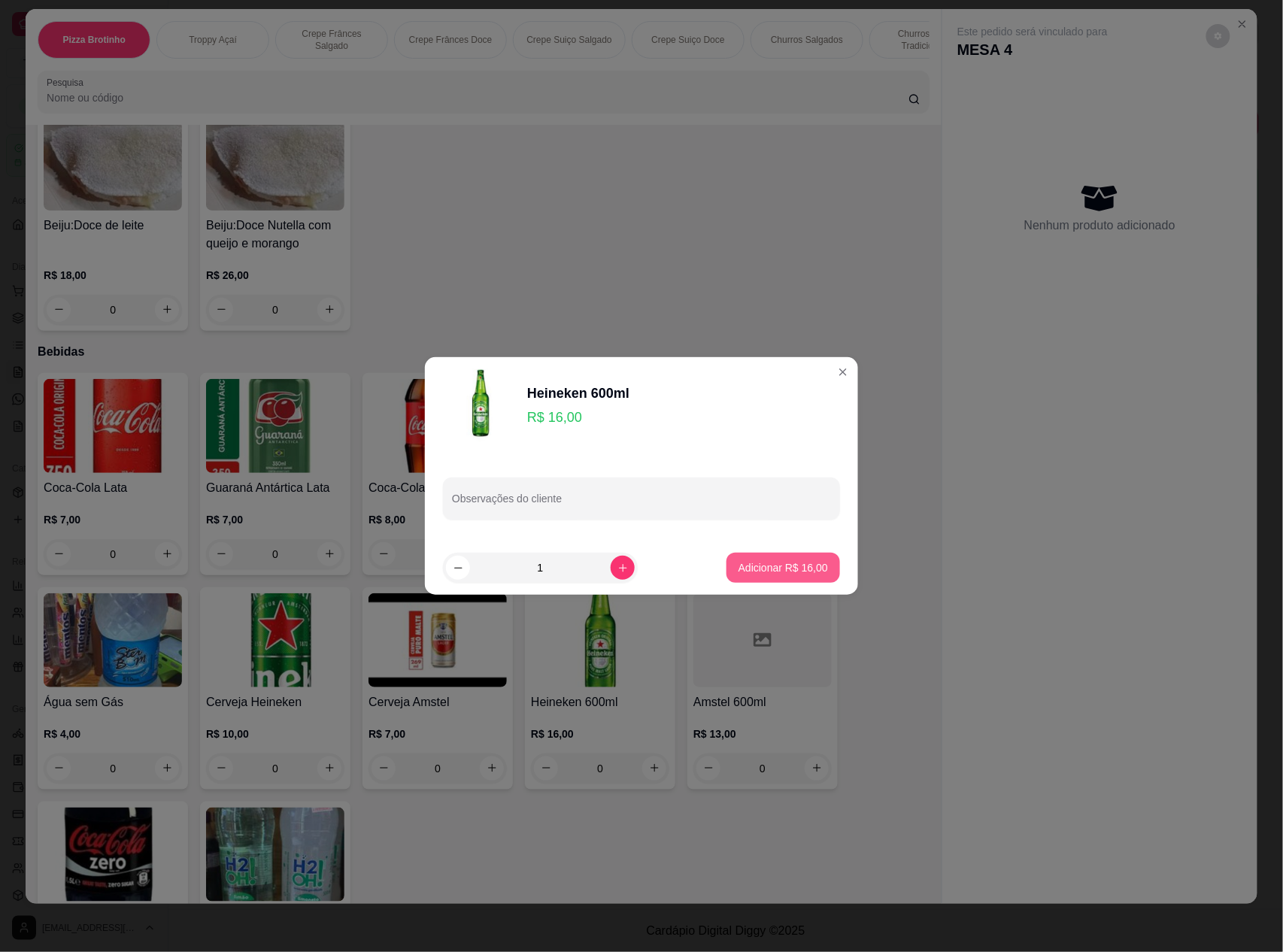
click at [779, 566] on p "Adicionar R$ 16,00" at bounding box center [783, 568] width 89 height 15
type input "1"
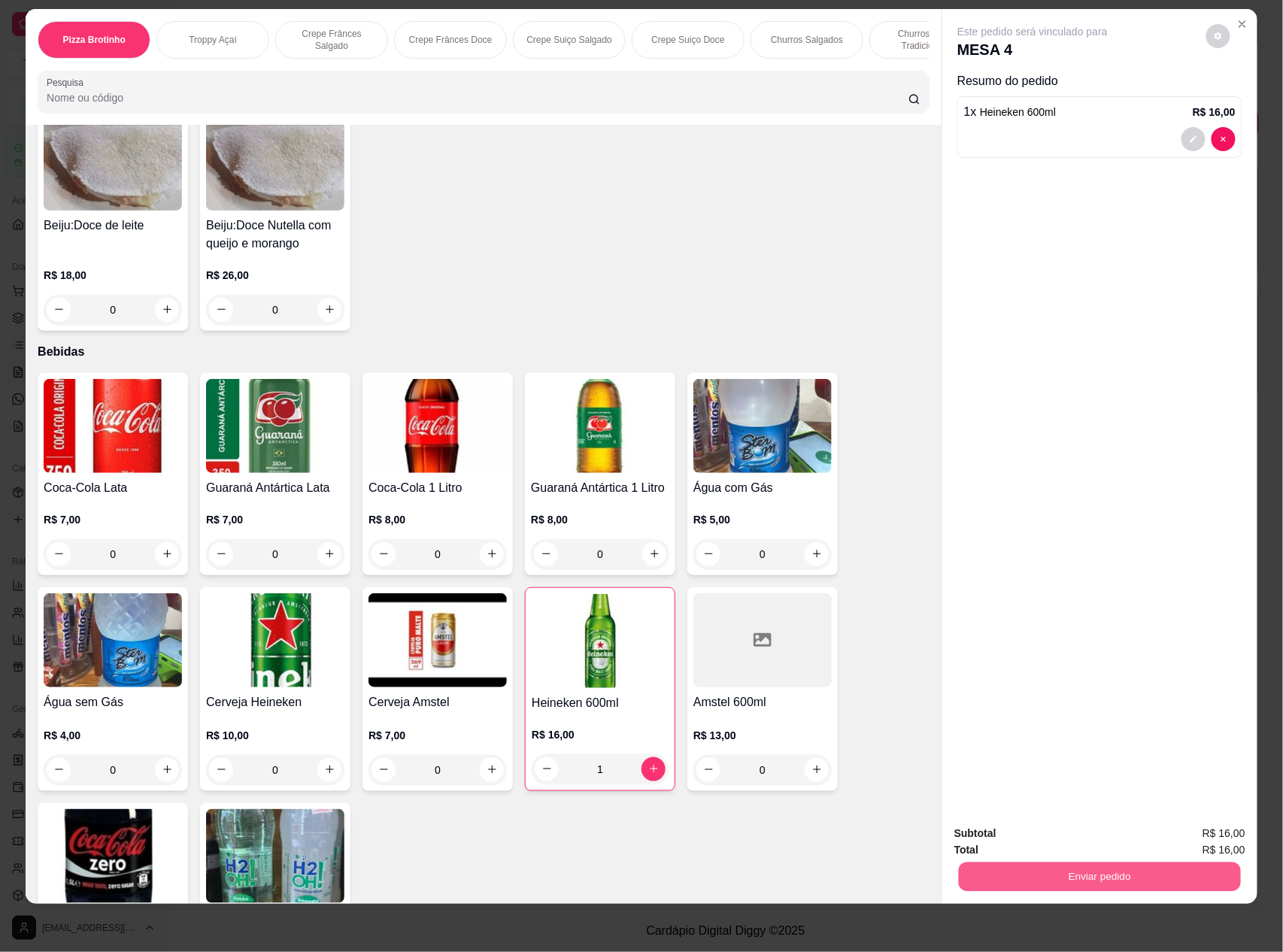
click at [1091, 874] on button "Enviar pedido" at bounding box center [1100, 878] width 282 height 30
click at [1232, 833] on button "Enviar pedido" at bounding box center [1204, 840] width 85 height 29
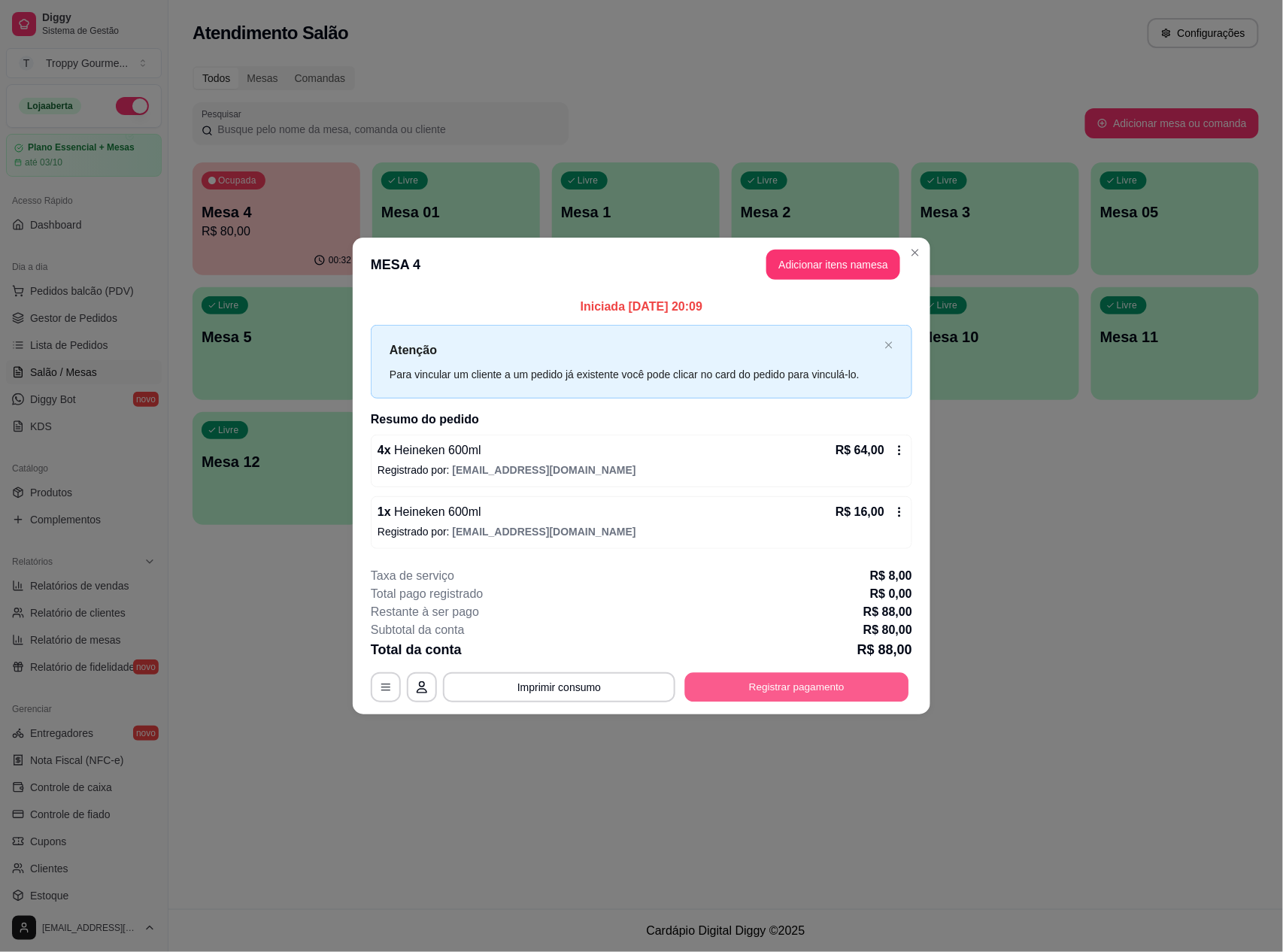
click at [812, 683] on button "Registrar pagamento" at bounding box center [797, 687] width 224 height 30
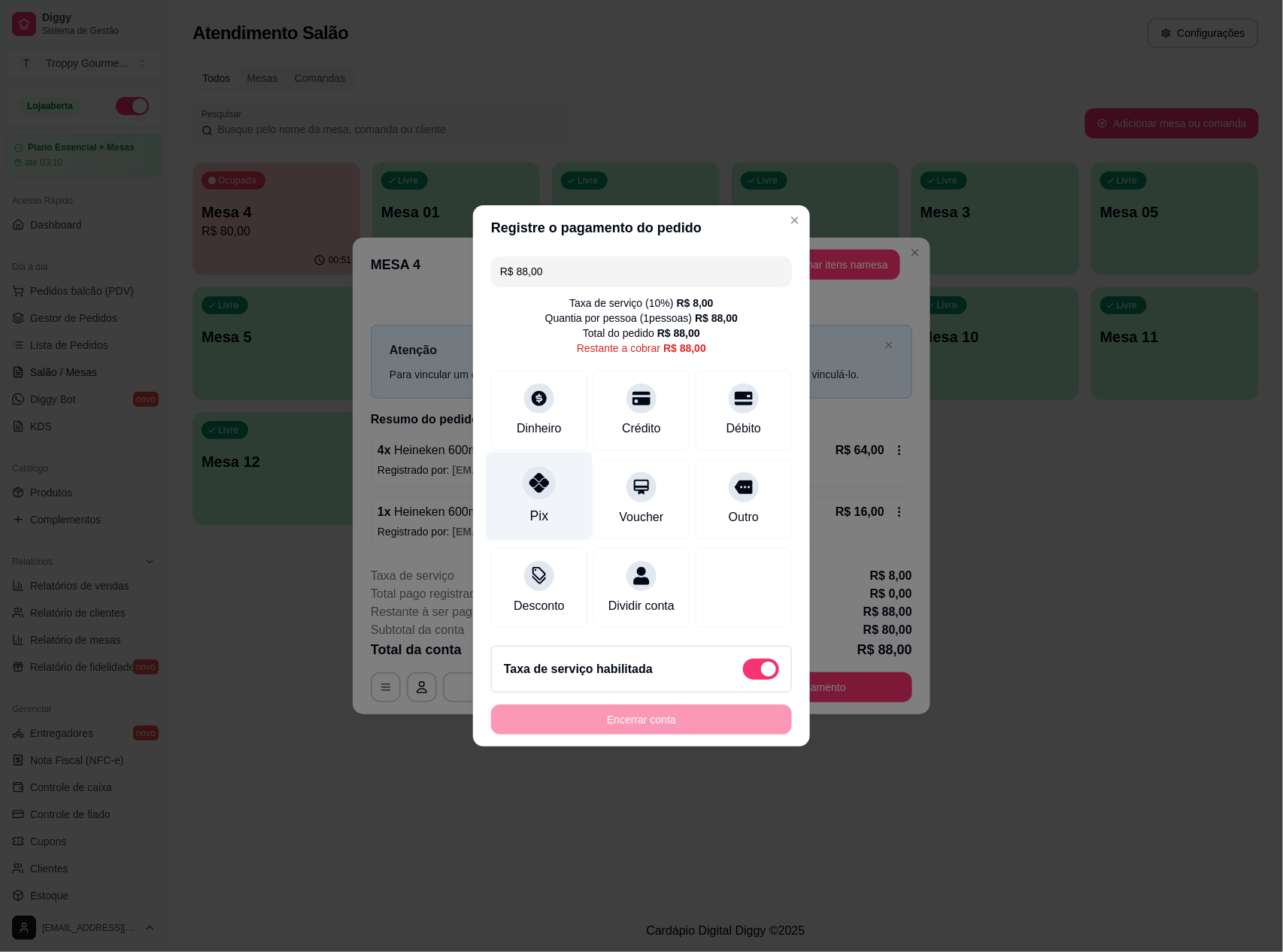
click at [534, 477] on icon at bounding box center [539, 483] width 19 height 19
type input "R$ 0,00"
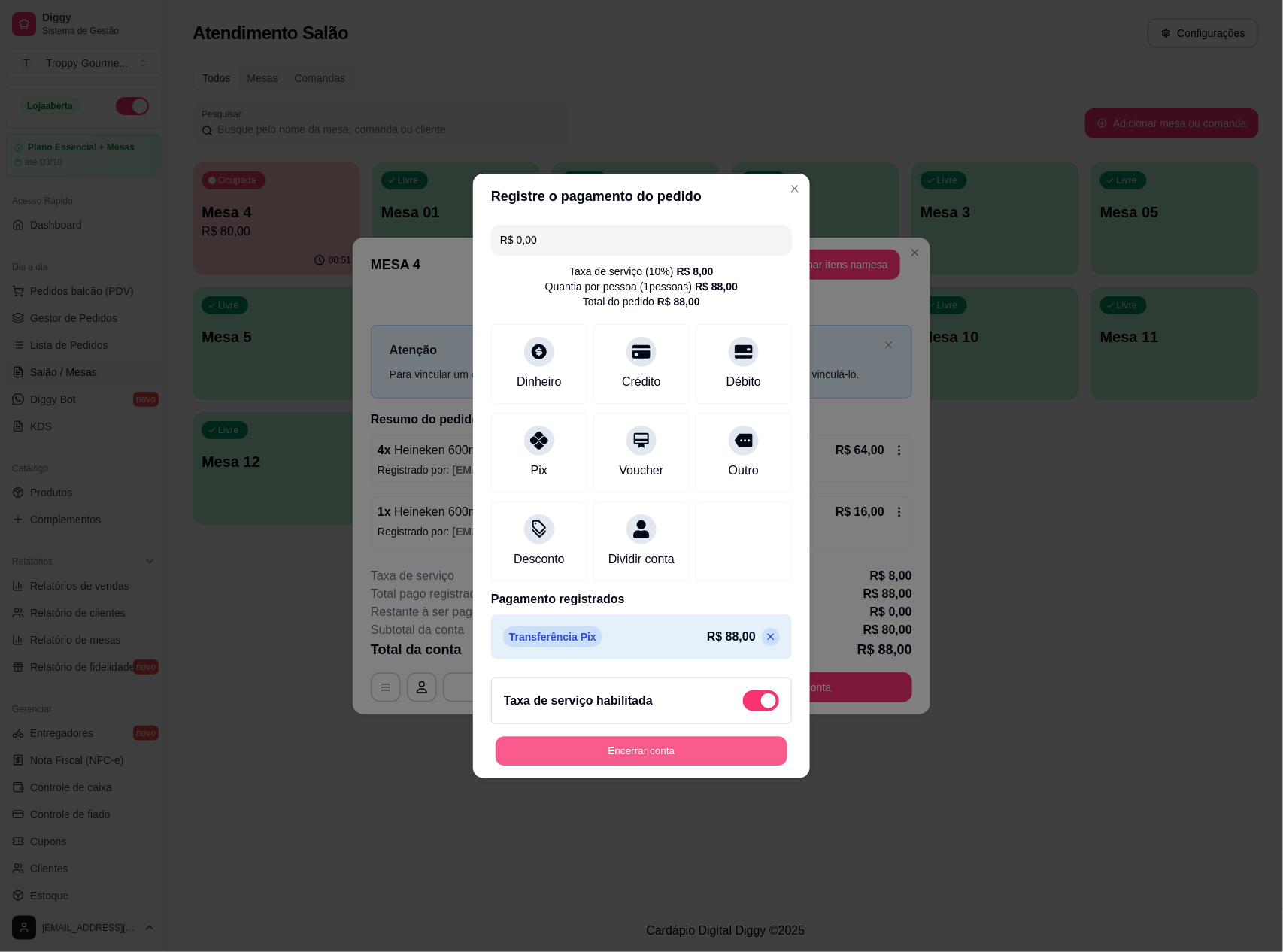
click at [707, 760] on button "Encerrar conta" at bounding box center [642, 752] width 292 height 30
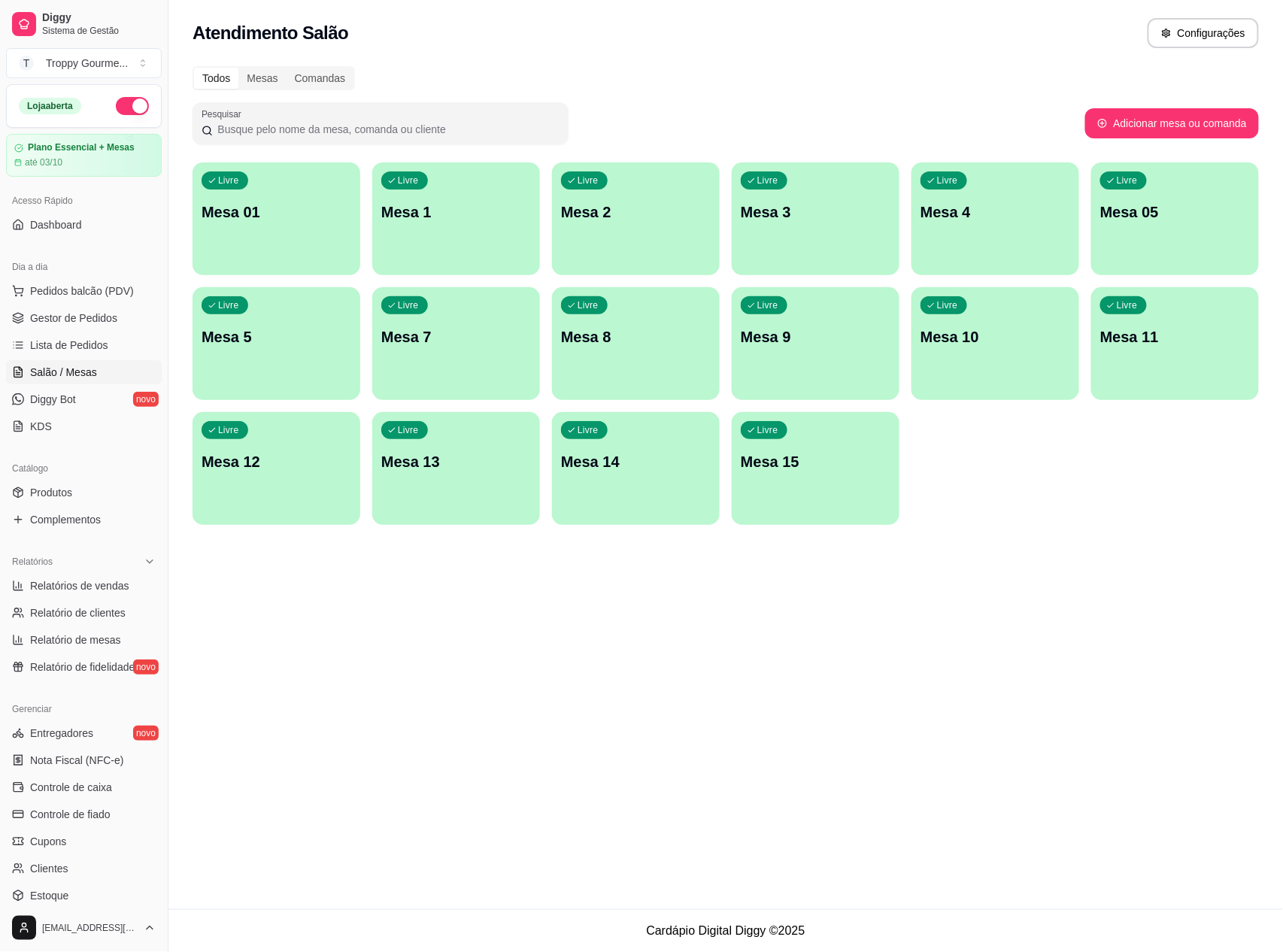
scroll to position [130, 0]
